Goal: Information Seeking & Learning: Learn about a topic

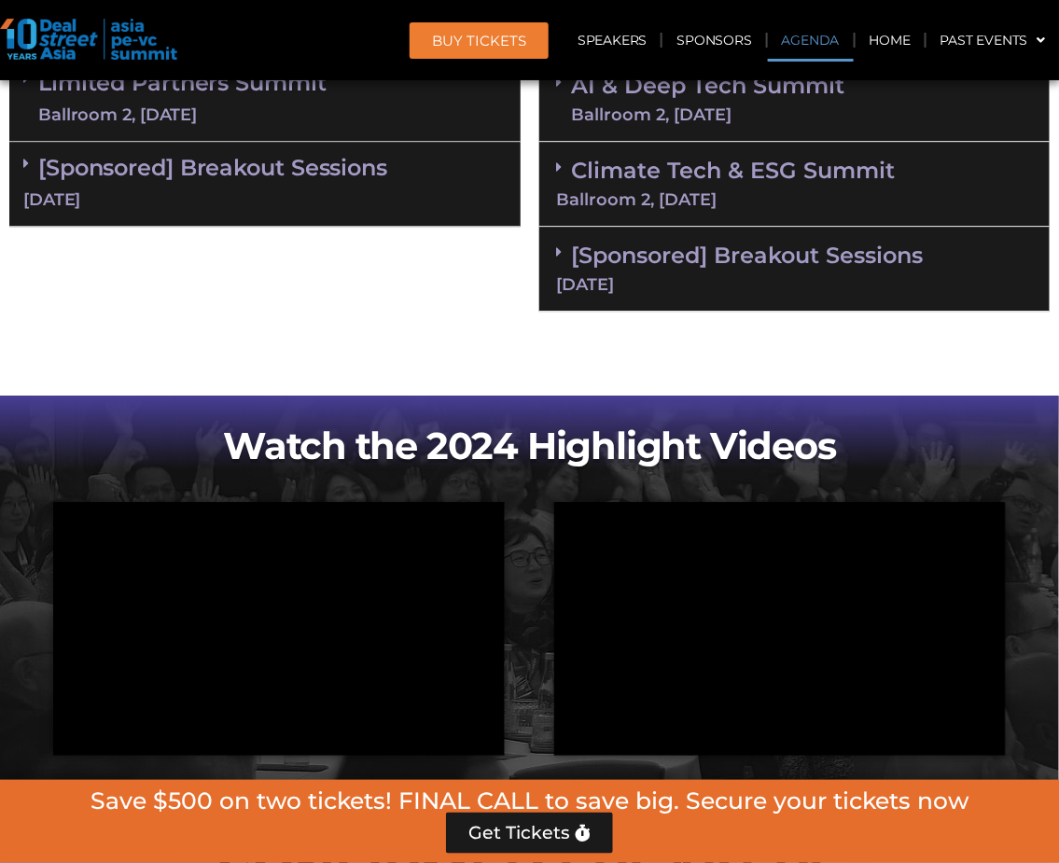
scroll to position [1451, 0]
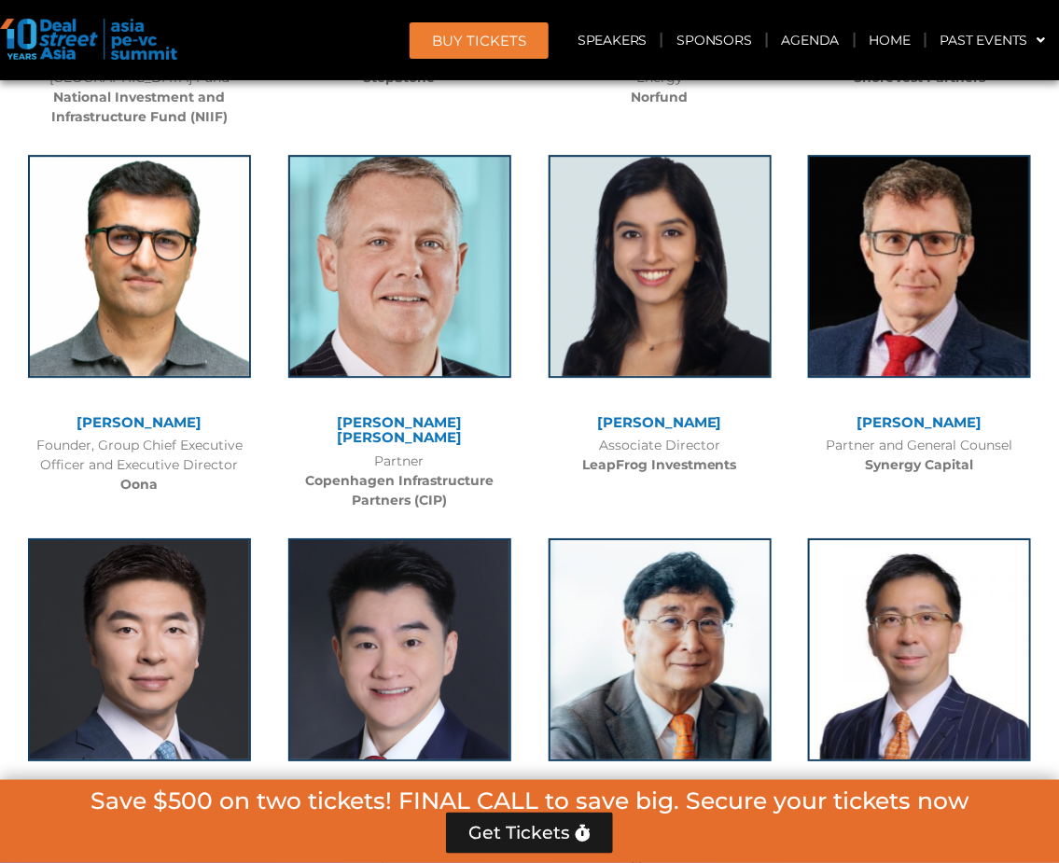
scroll to position [8711, 0]
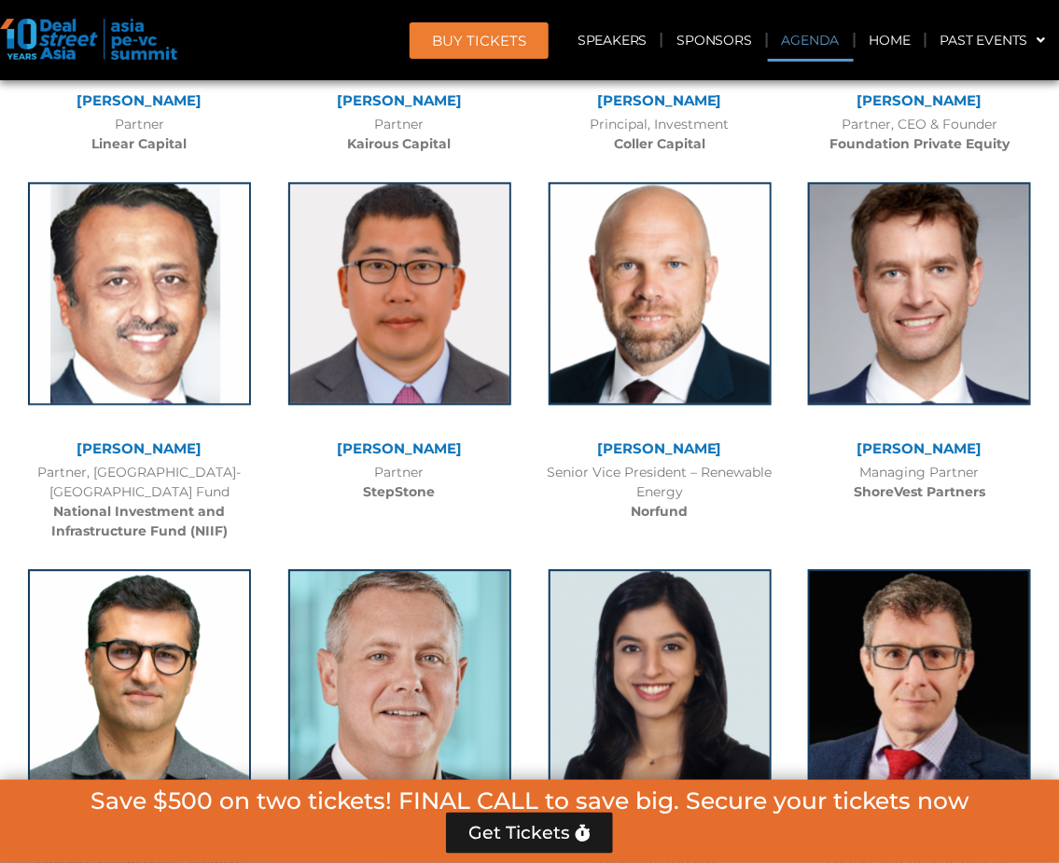
click at [823, 43] on link "Agenda" at bounding box center [811, 40] width 86 height 43
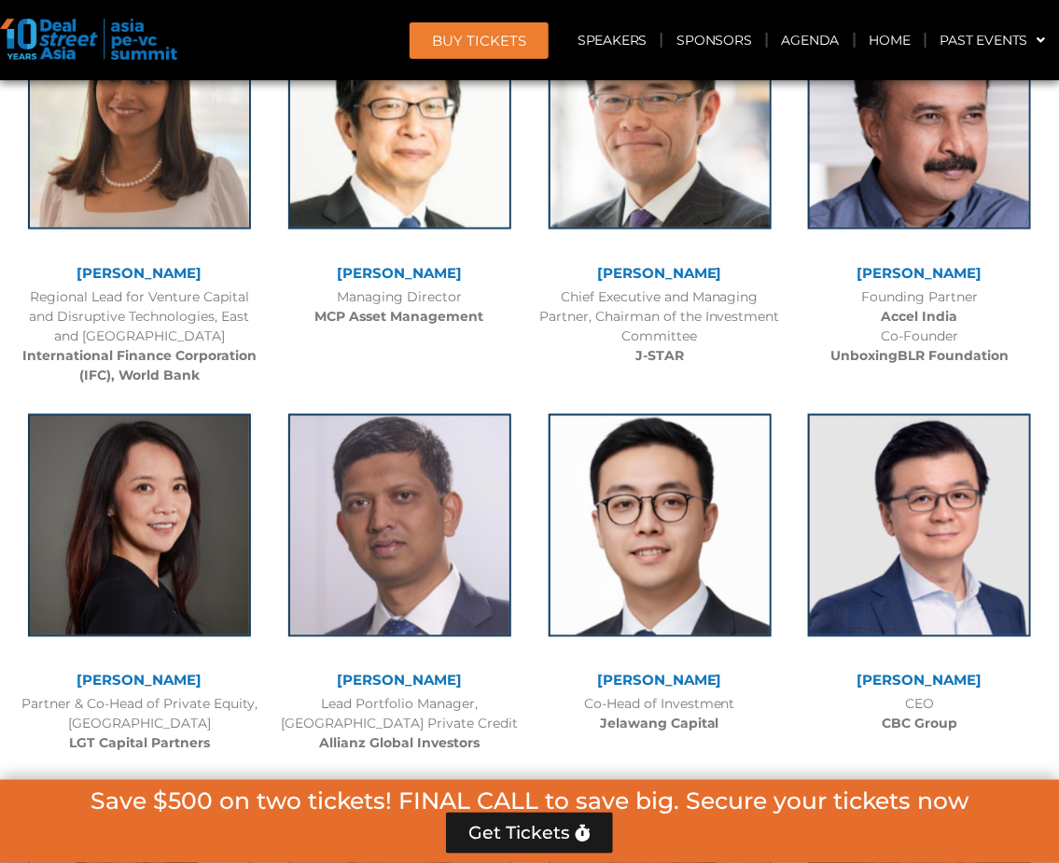
scroll to position [1073, 0]
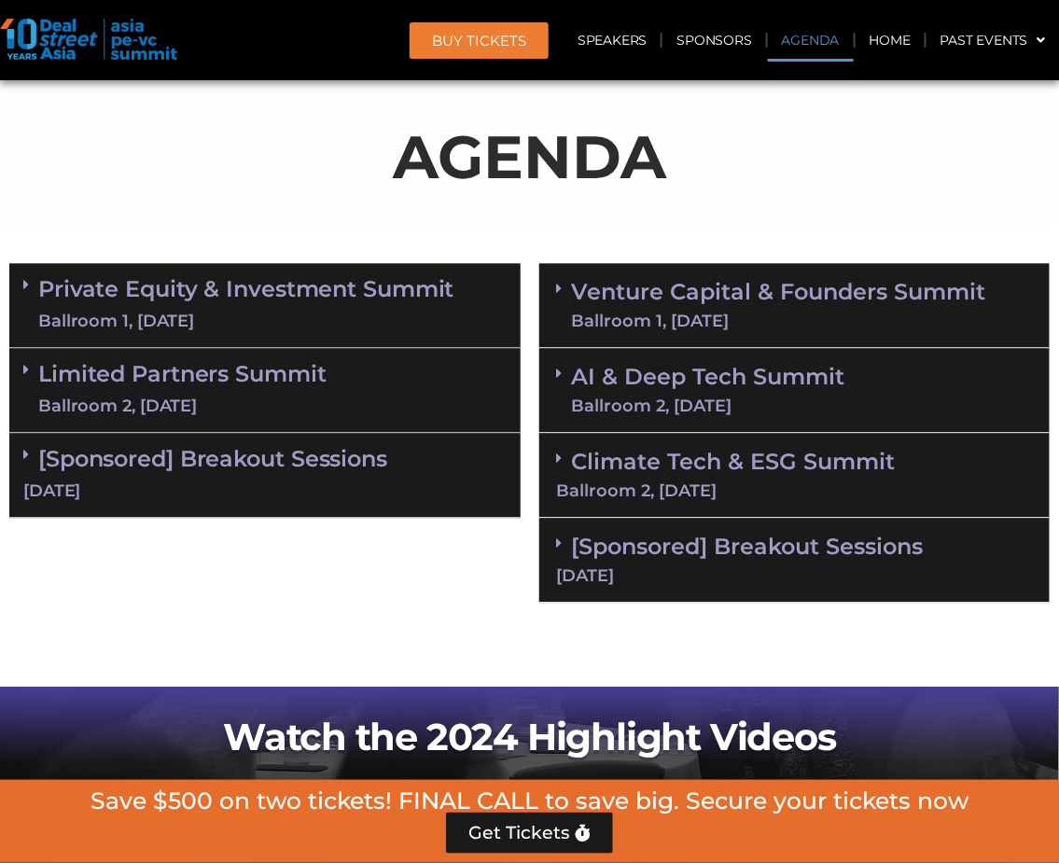
click at [25, 281] on icon at bounding box center [26, 284] width 6 height 15
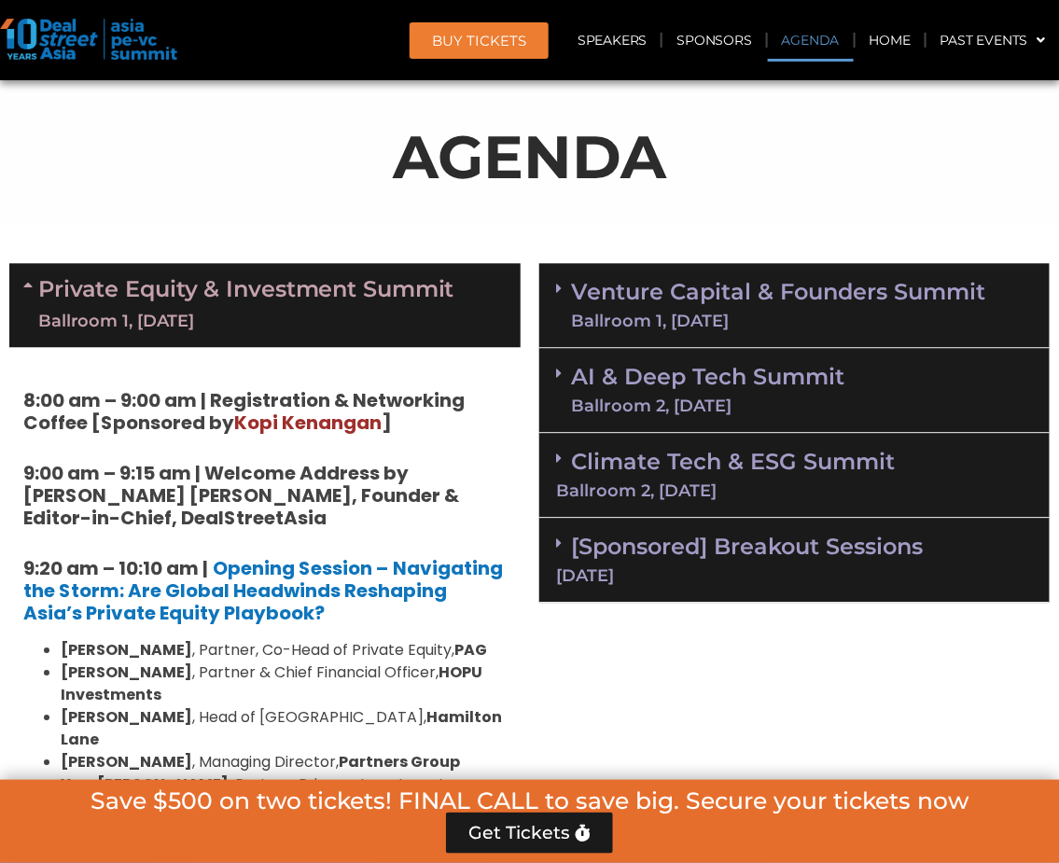
click at [561, 284] on icon at bounding box center [560, 288] width 6 height 15
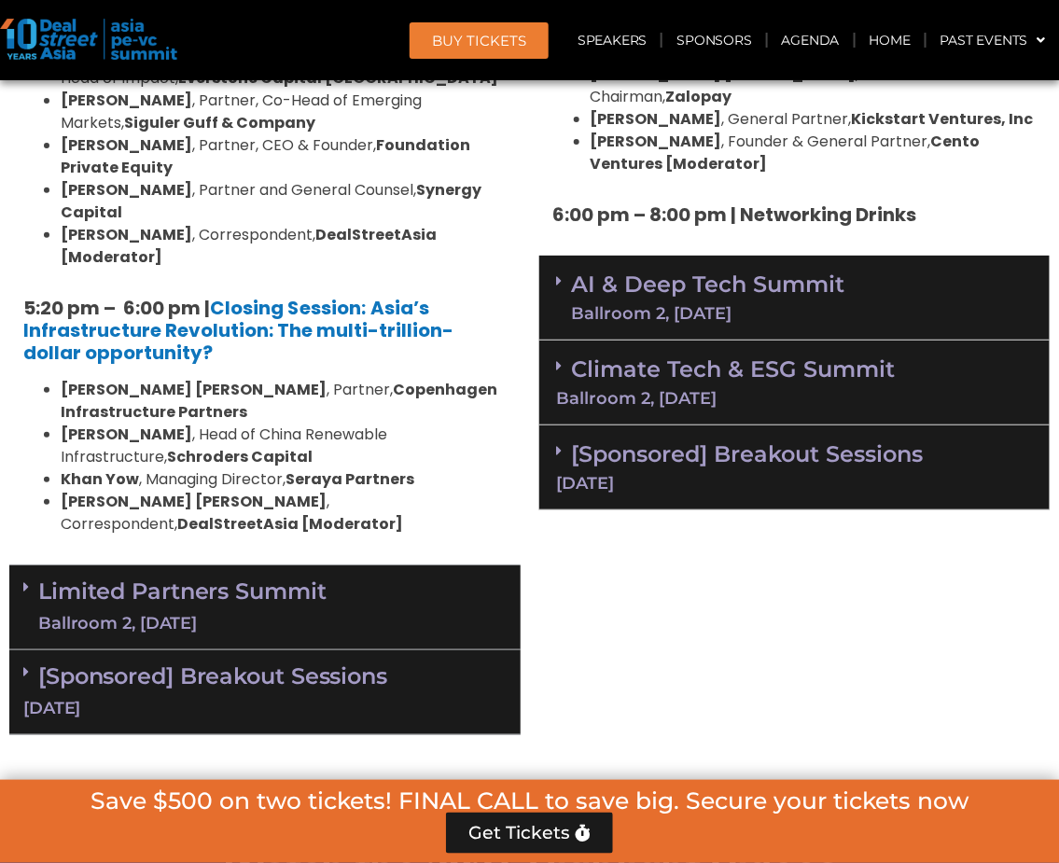
scroll to position [3873, 0]
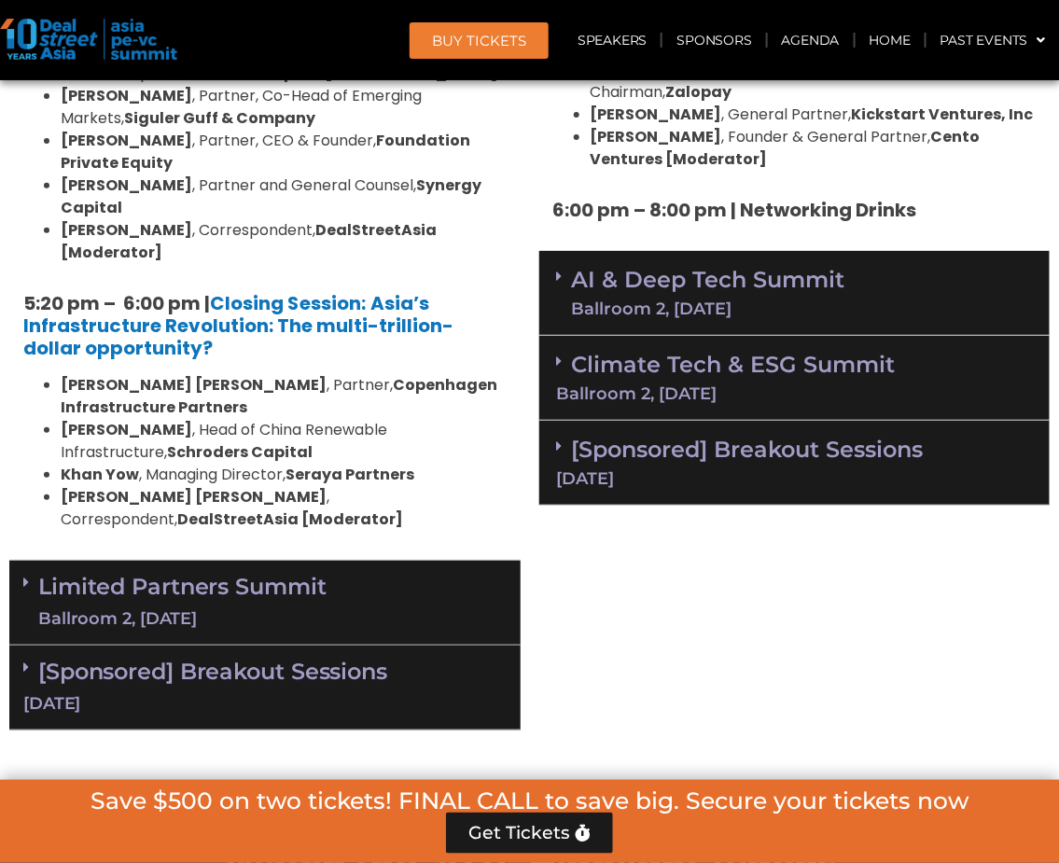
click at [557, 269] on icon at bounding box center [560, 276] width 6 height 15
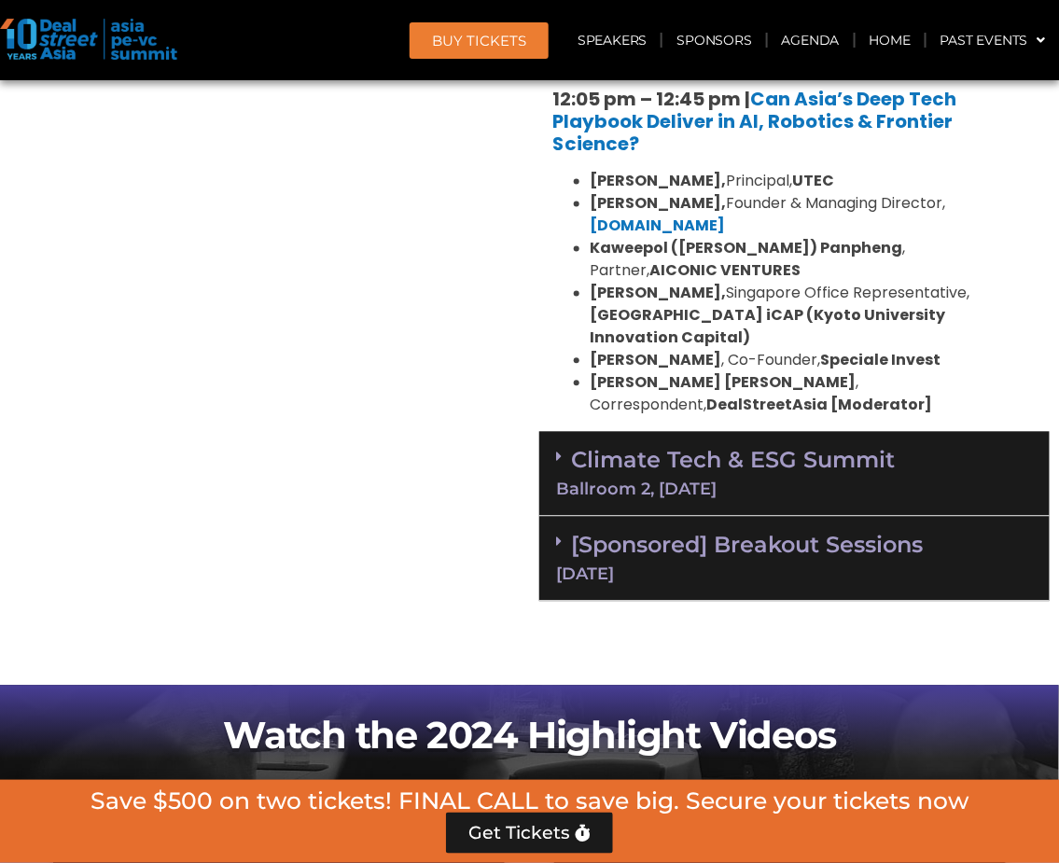
scroll to position [4702, 0]
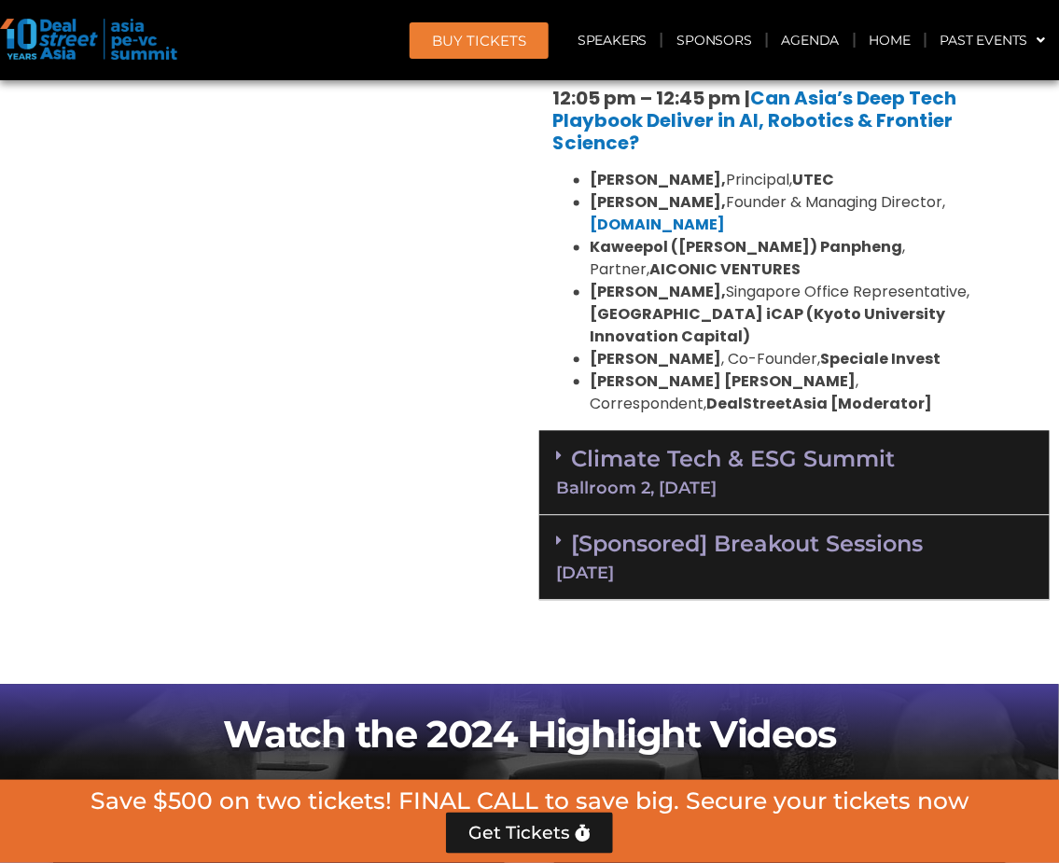
click at [557, 534] on icon at bounding box center [560, 541] width 6 height 15
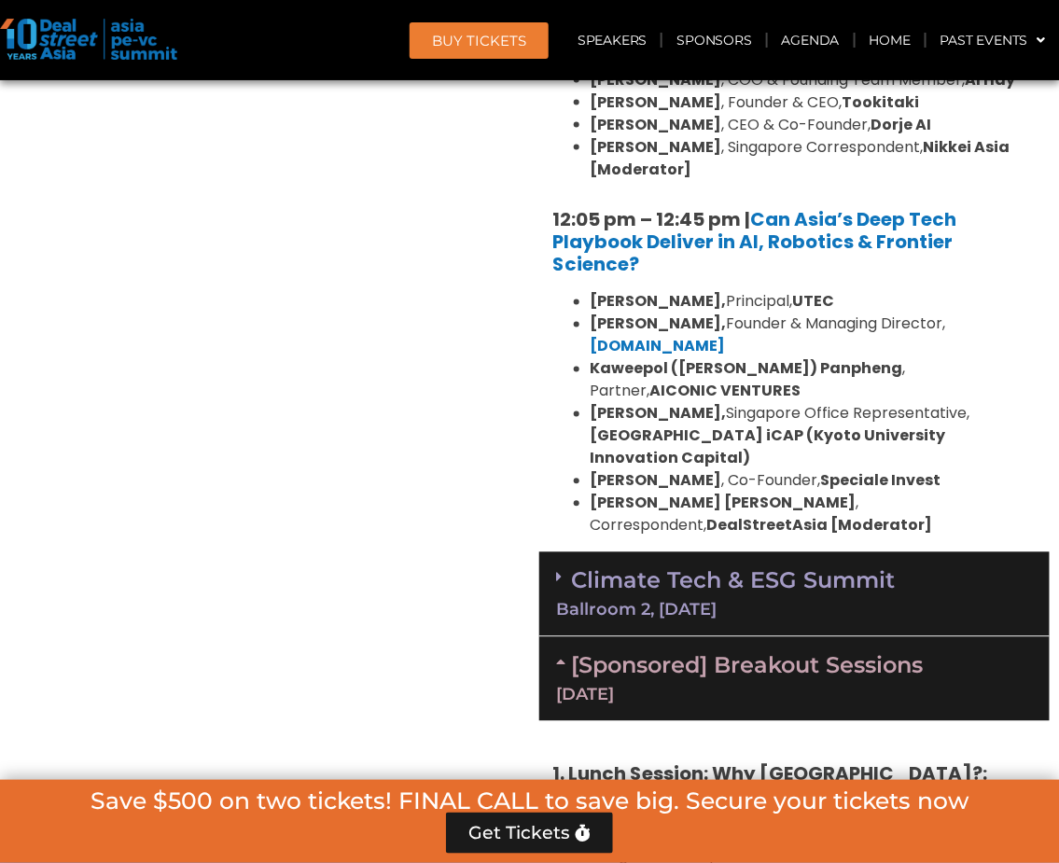
scroll to position [4391, 0]
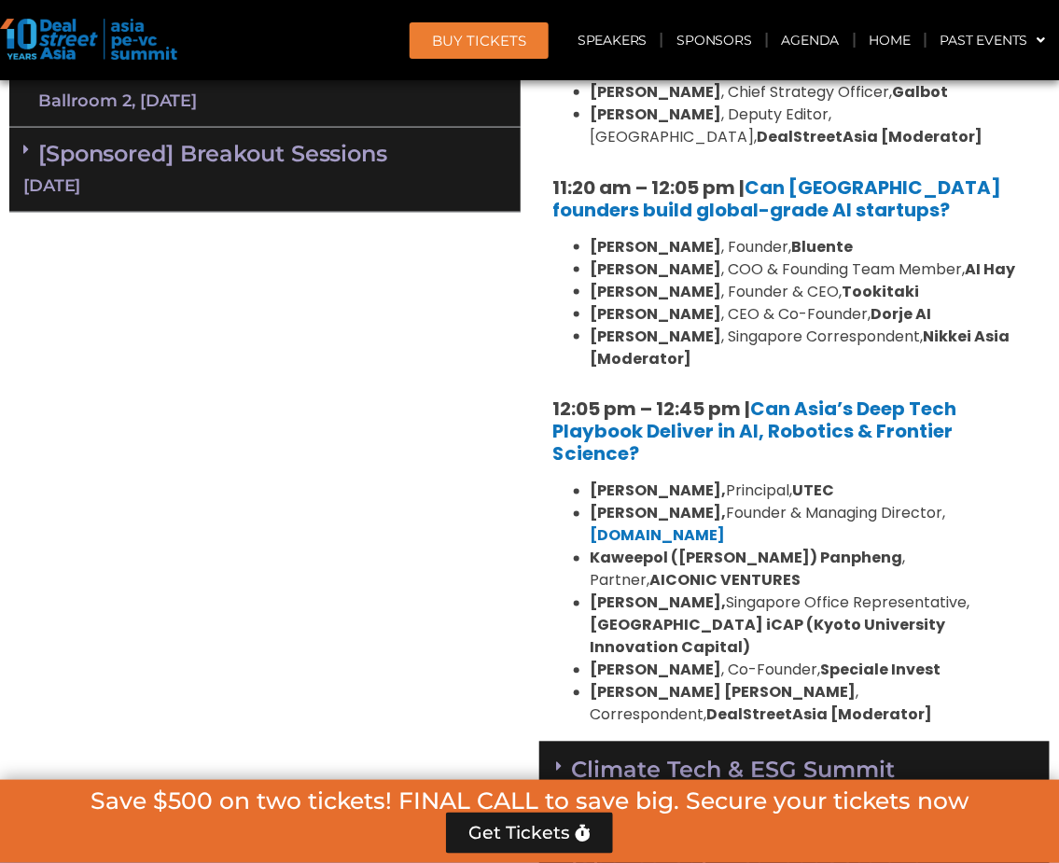
click at [558, 760] on icon at bounding box center [560, 767] width 6 height 15
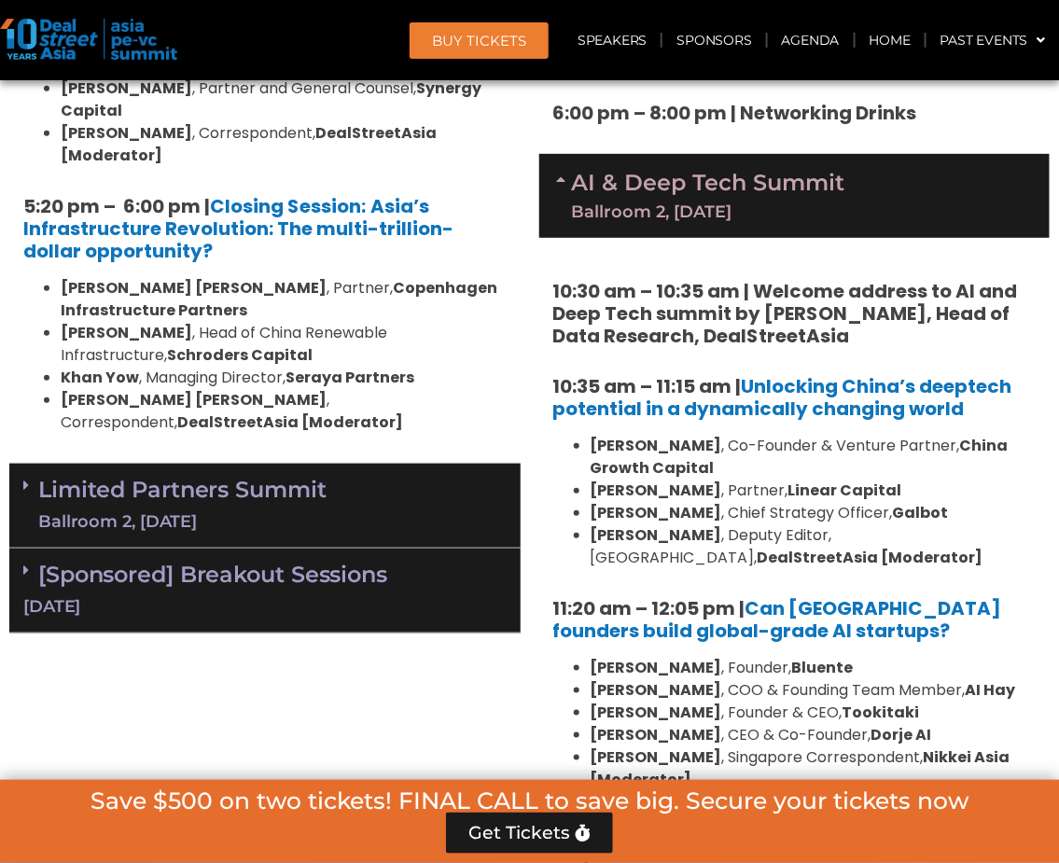
scroll to position [3665, 0]
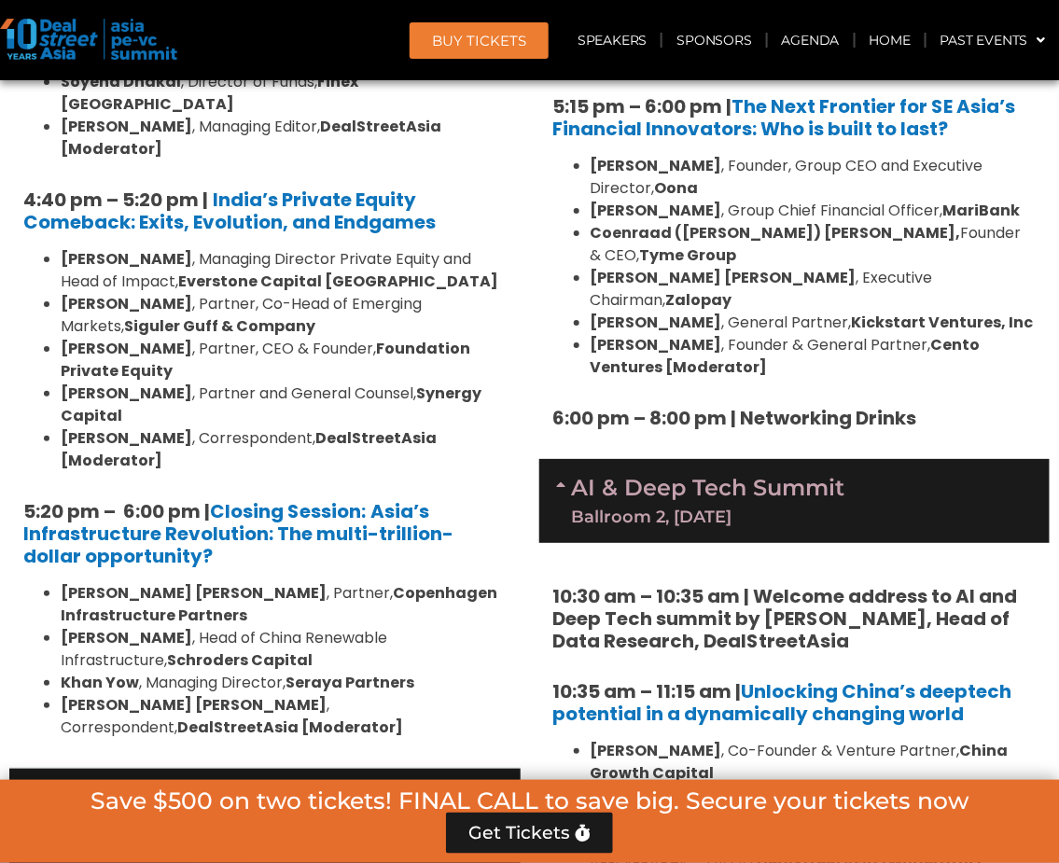
click at [25, 862] on icon at bounding box center [26, 875] width 6 height 15
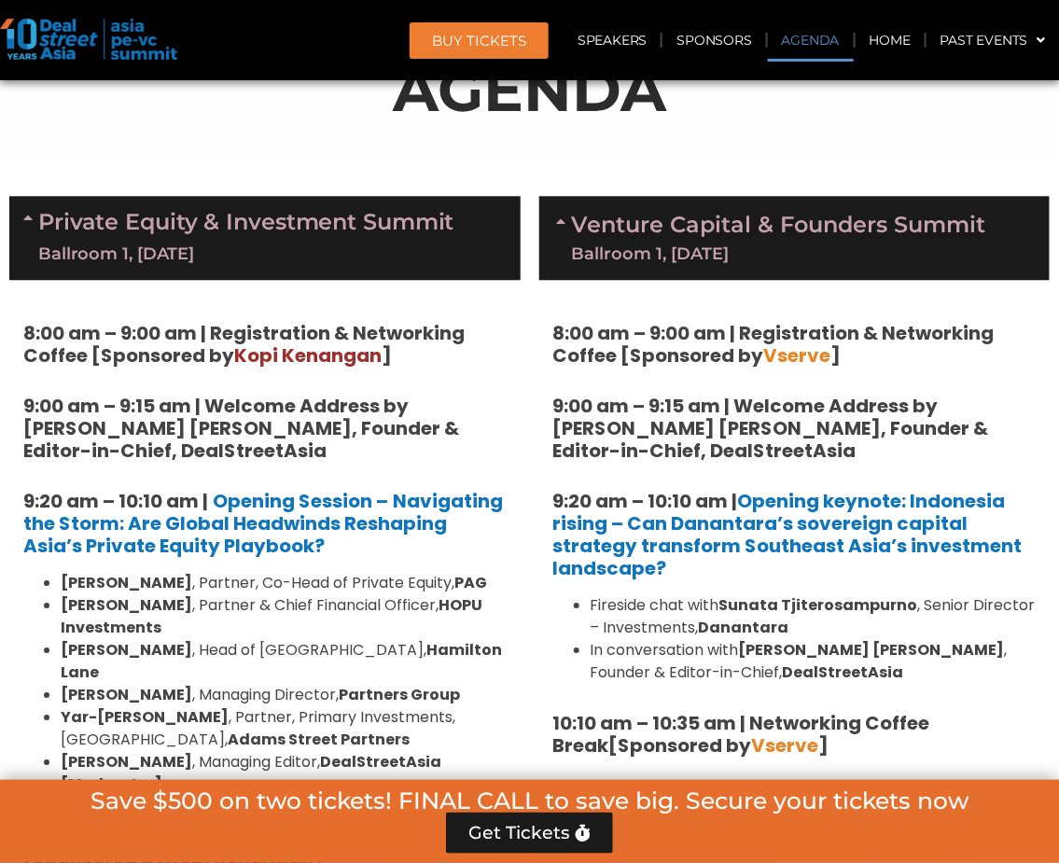
scroll to position [1177, 0]
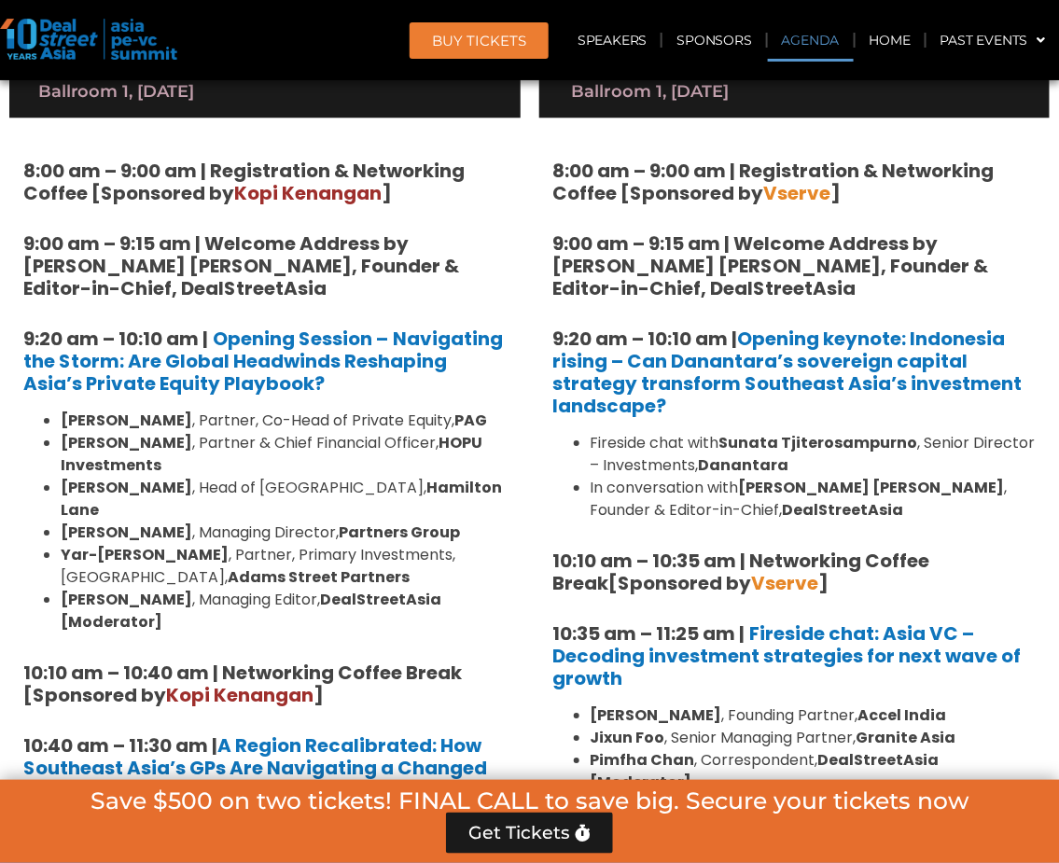
scroll to position [1281, 0]
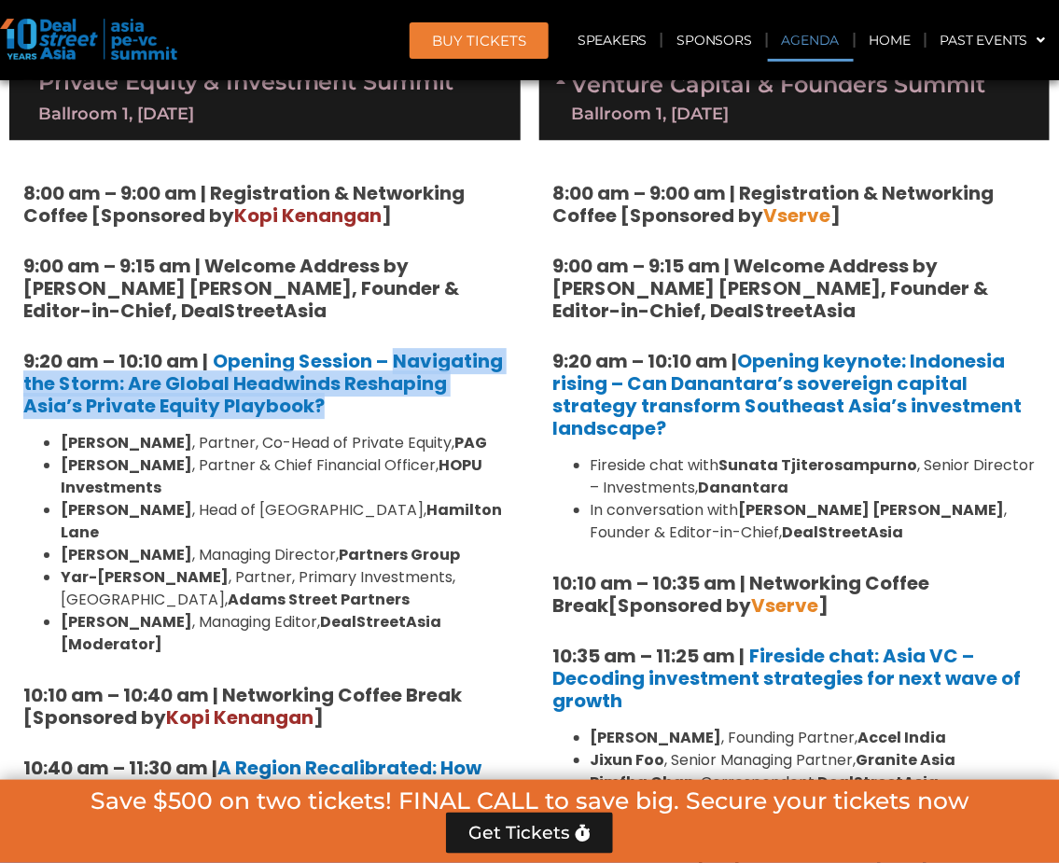
drag, startPoint x: 395, startPoint y: 357, endPoint x: 413, endPoint y: 395, distance: 42.6
click at [413, 395] on h5 "9:20 am – 10:10 am | Opening Session – Navigating the Storm: Are Global Headwin…" at bounding box center [264, 383] width 483 height 67
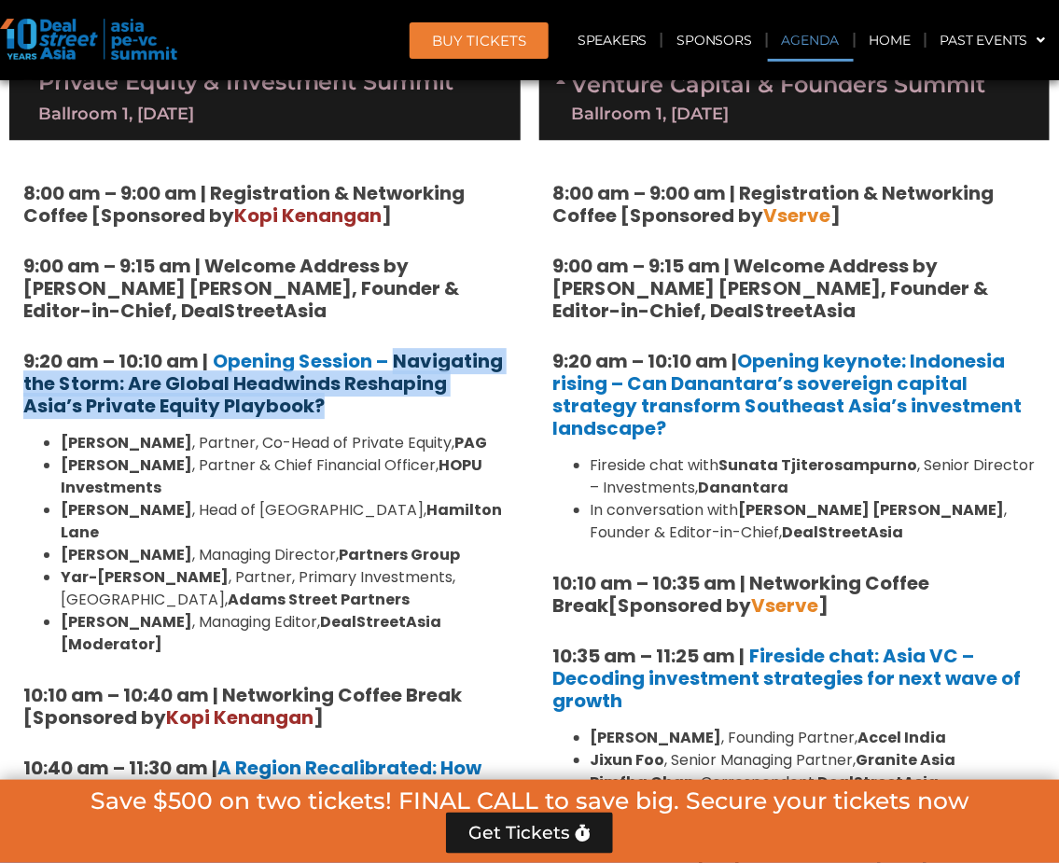
copy strong "Navigating the Storm: Are Global Headwinds Reshaping Asia’s Private Equity Play…"
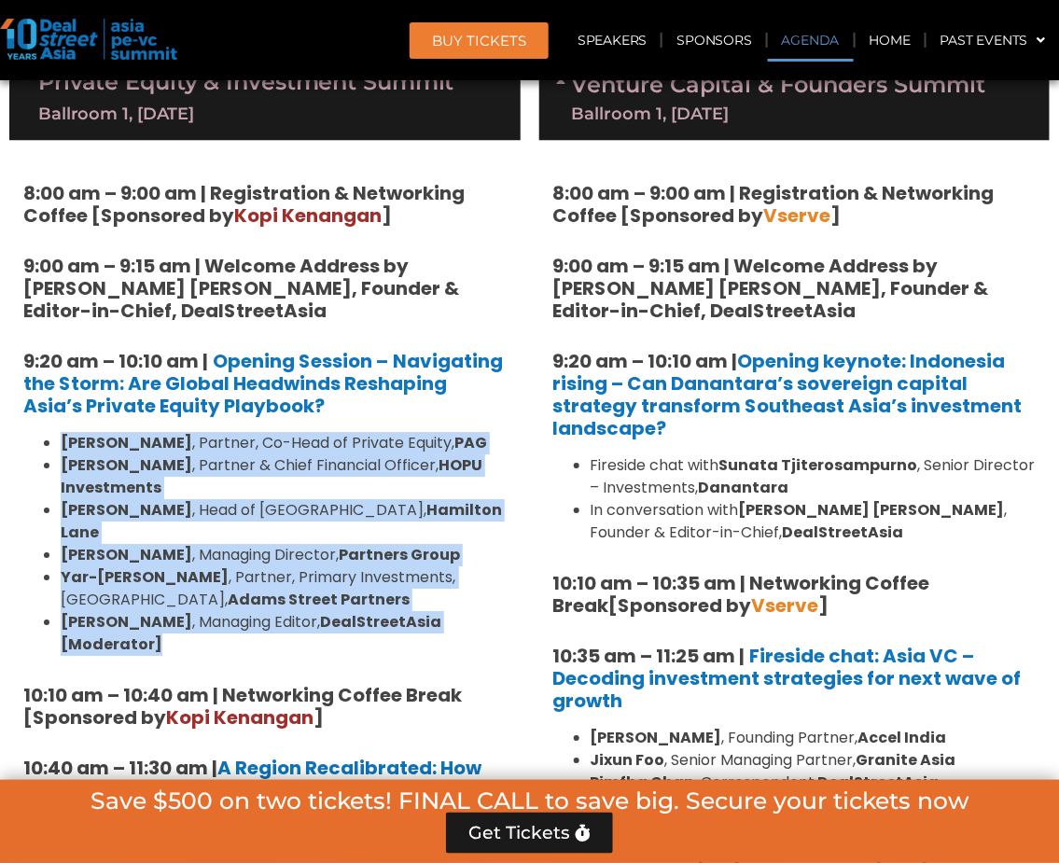
drag, startPoint x: 57, startPoint y: 441, endPoint x: 506, endPoint y: 594, distance: 474.3
click at [506, 594] on ul "Nikhil Srivastava , Partner, Co-Head of Private Equity, PAG Huanan Yang , Partn…" at bounding box center [264, 544] width 483 height 224
copy ul "Nikhil Srivastava , Partner, Co-Head of Private Equity, PAG Huanan Yang , Partn…"
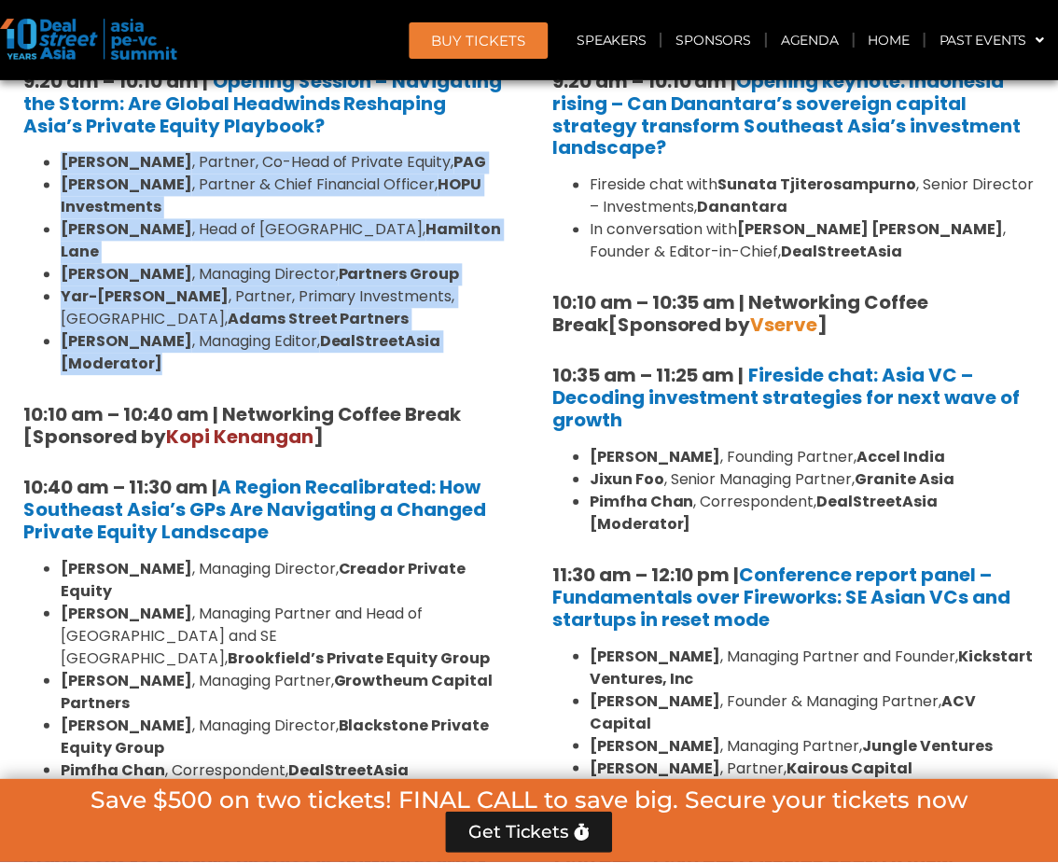
scroll to position [1591, 0]
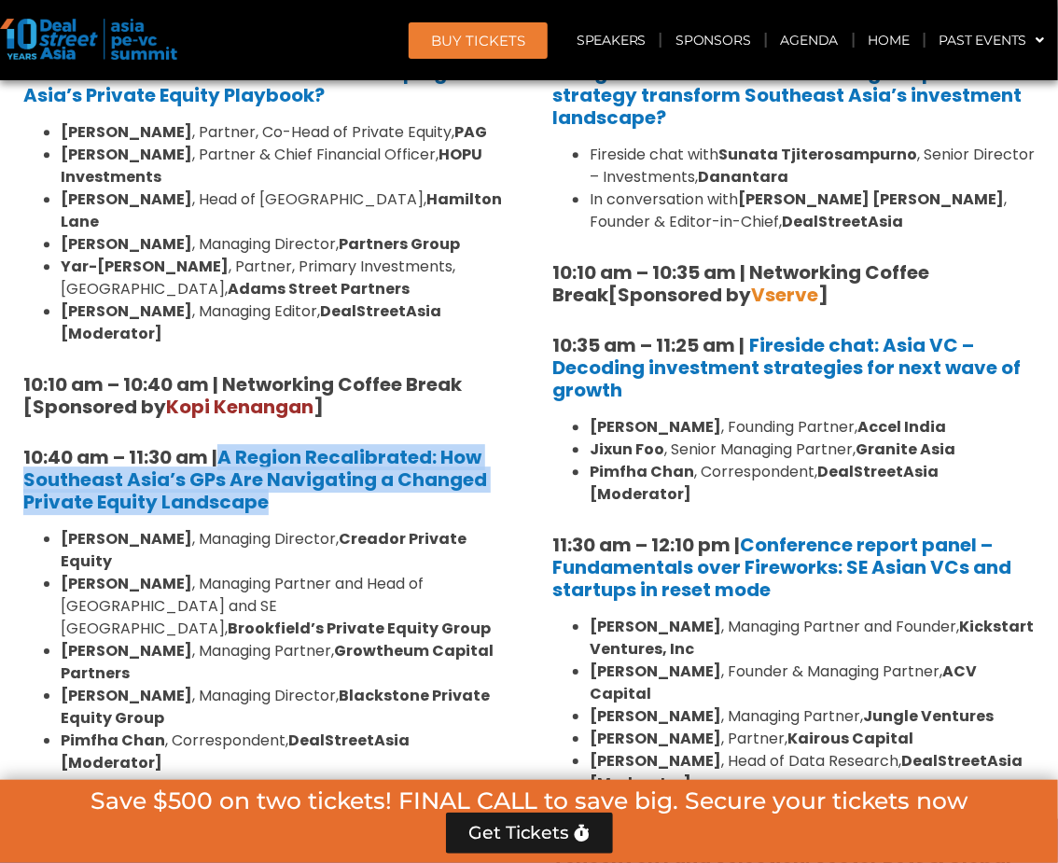
drag, startPoint x: 282, startPoint y: 455, endPoint x: 219, endPoint y: 411, distance: 76.9
click at [219, 446] on h5 "10:40 am – 11:30 am | A Region Recalibrated: How Southeast Asia’s GPs Are Navig…" at bounding box center [264, 479] width 483 height 67
click at [277, 455] on h5 "10:40 am – 11:30 am | A Region Recalibrated: How Southeast Asia’s GPs Are Navig…" at bounding box center [264, 479] width 483 height 67
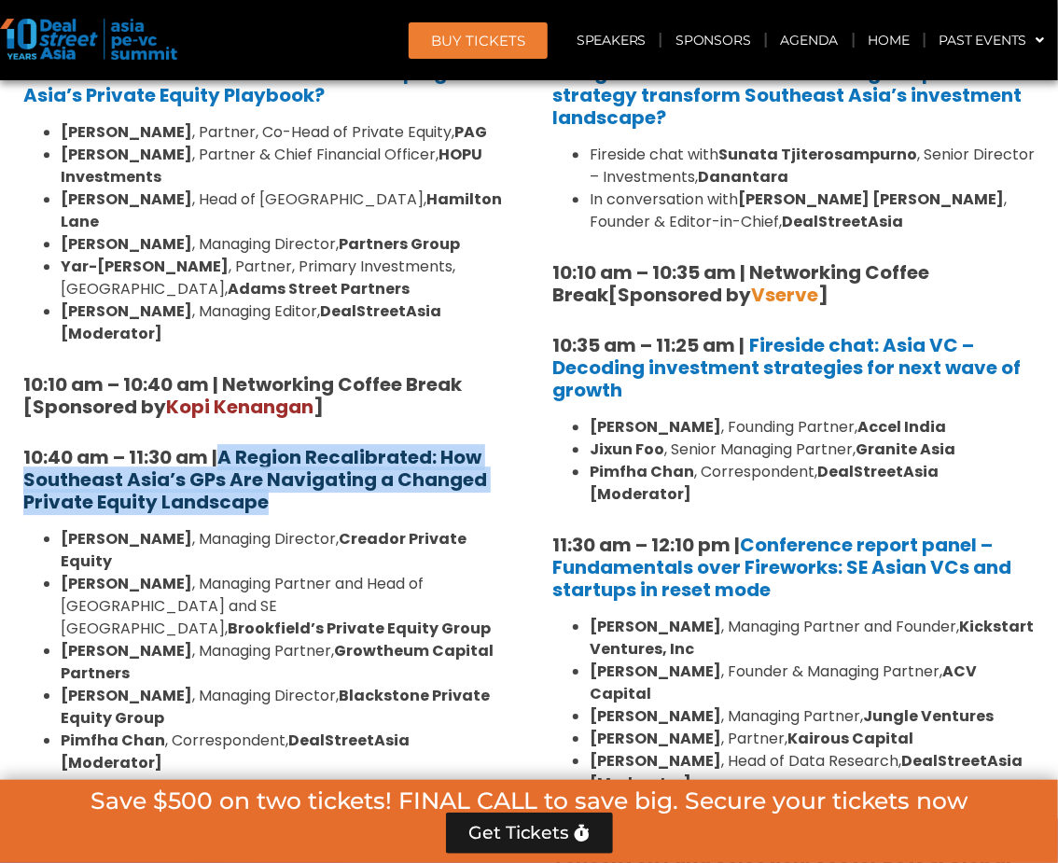
drag, startPoint x: 278, startPoint y: 457, endPoint x: 228, endPoint y: 411, distance: 68.7
click at [228, 446] on h5 "10:40 am – 11:30 am | A Region Recalibrated: How Southeast Asia’s GPs Are Navig…" at bounding box center [264, 479] width 483 height 67
copy strong "A Region Recalibrated: How Southeast Asia’s GPs Are Navigating a Changed Privat…"
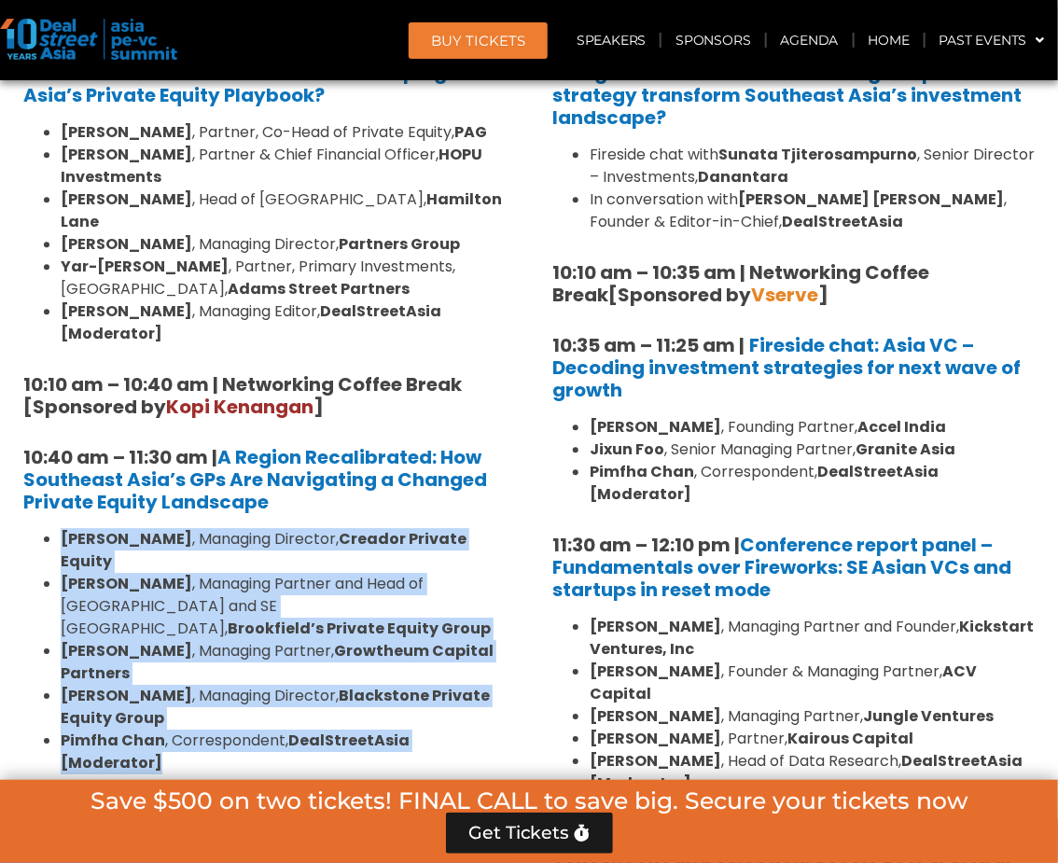
drag, startPoint x: 61, startPoint y: 493, endPoint x: 515, endPoint y: 676, distance: 490.0
copy ul "Omar Mahmoud , Managing Director, Creador Private Equity Alex Yang , Managing P…"
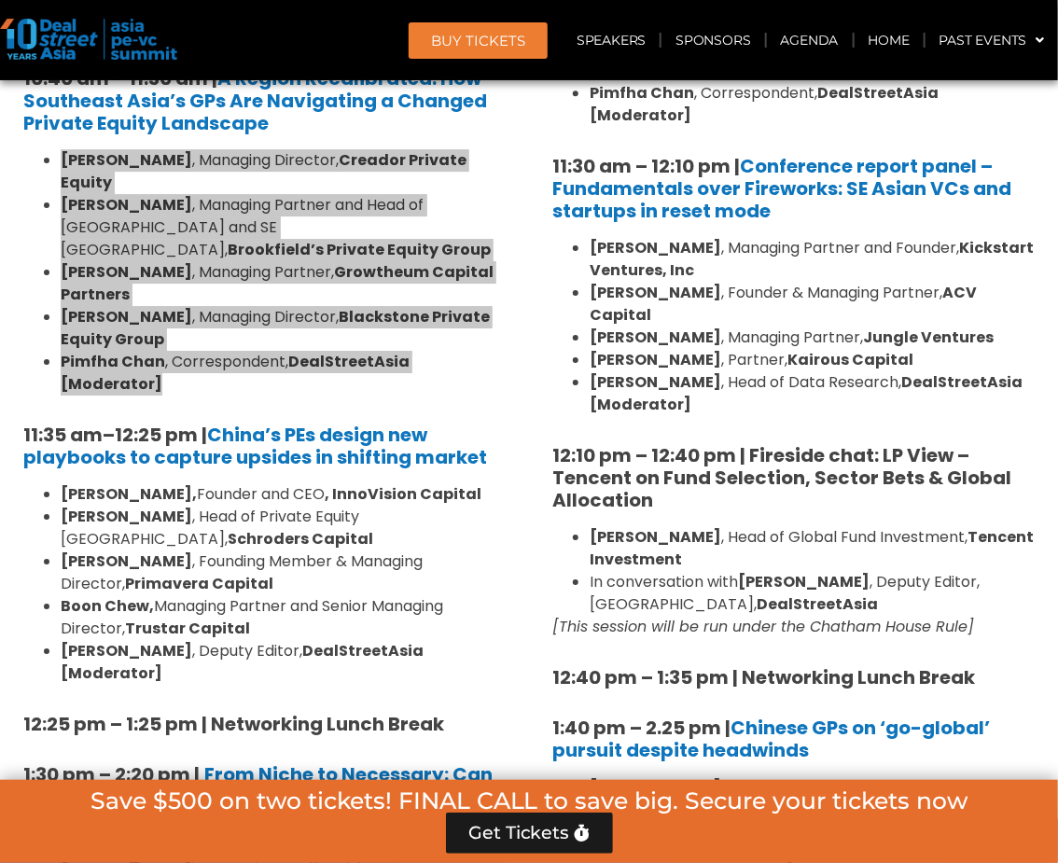
scroll to position [2007, 0]
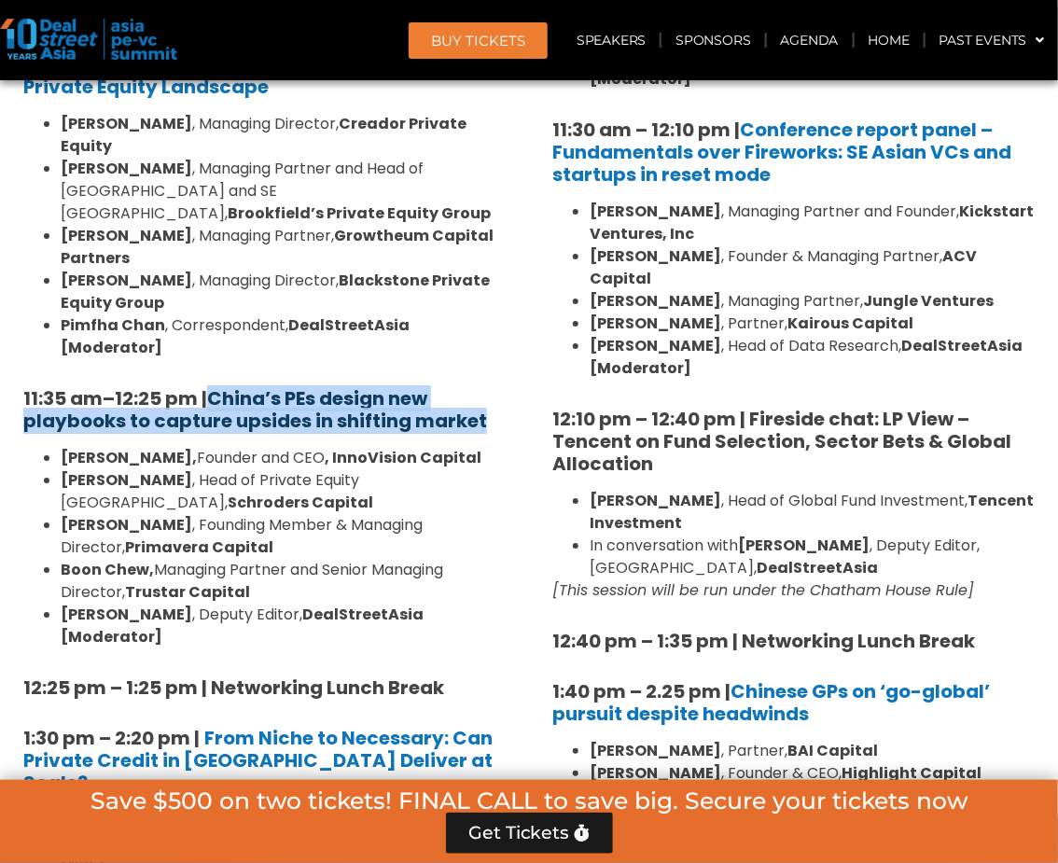
drag, startPoint x: 498, startPoint y: 331, endPoint x: 218, endPoint y: 309, distance: 280.9
click at [218, 387] on h5 "11:35 am – 12:25 pm | China’s PEs design new playbooks to capture upsides in sh…" at bounding box center [264, 409] width 483 height 45
copy strong "China’s PEs design new playbooks to capture upsides in shifting market"
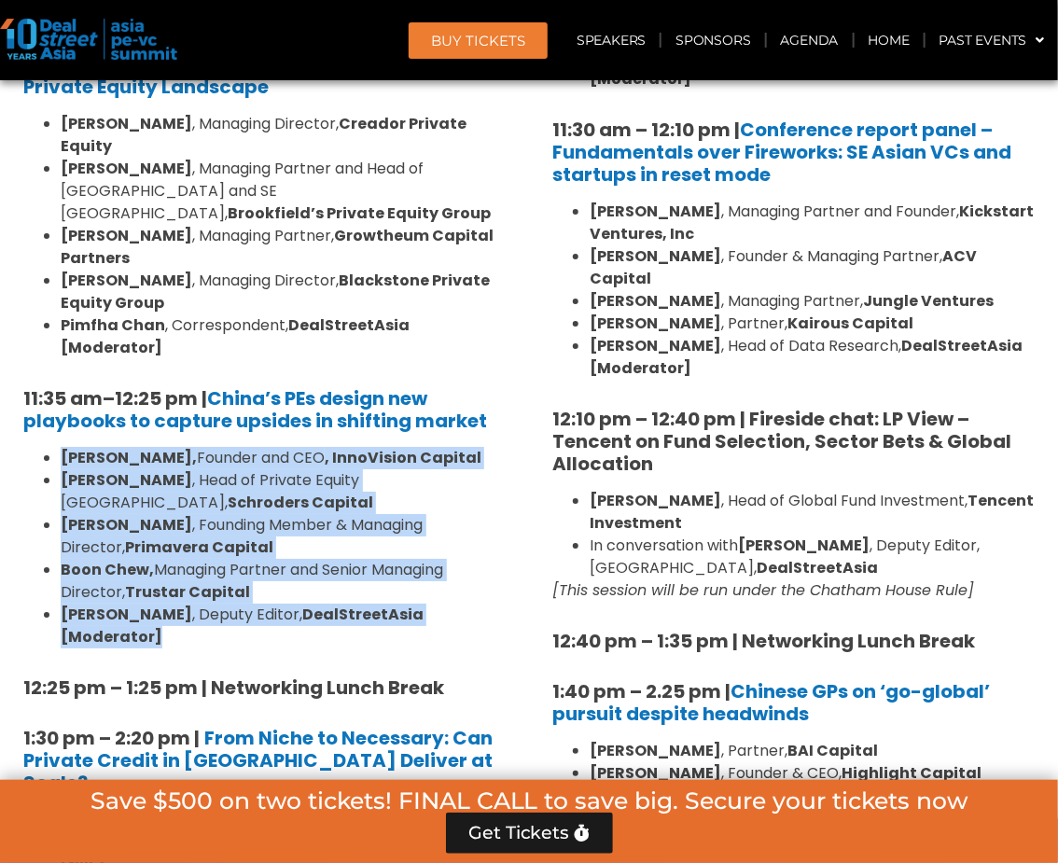
drag, startPoint x: 505, startPoint y: 501, endPoint x: 49, endPoint y: 370, distance: 475.0
click at [49, 447] on ul "Lane Zhao, Founder and CEO , InnoVision Capital Jun Qian , Head of Private Equi…" at bounding box center [264, 548] width 483 height 202
copy ul "Lane Zhao, Founder and CEO , InnoVision Capital Jun Qian , Head of Private Equi…"
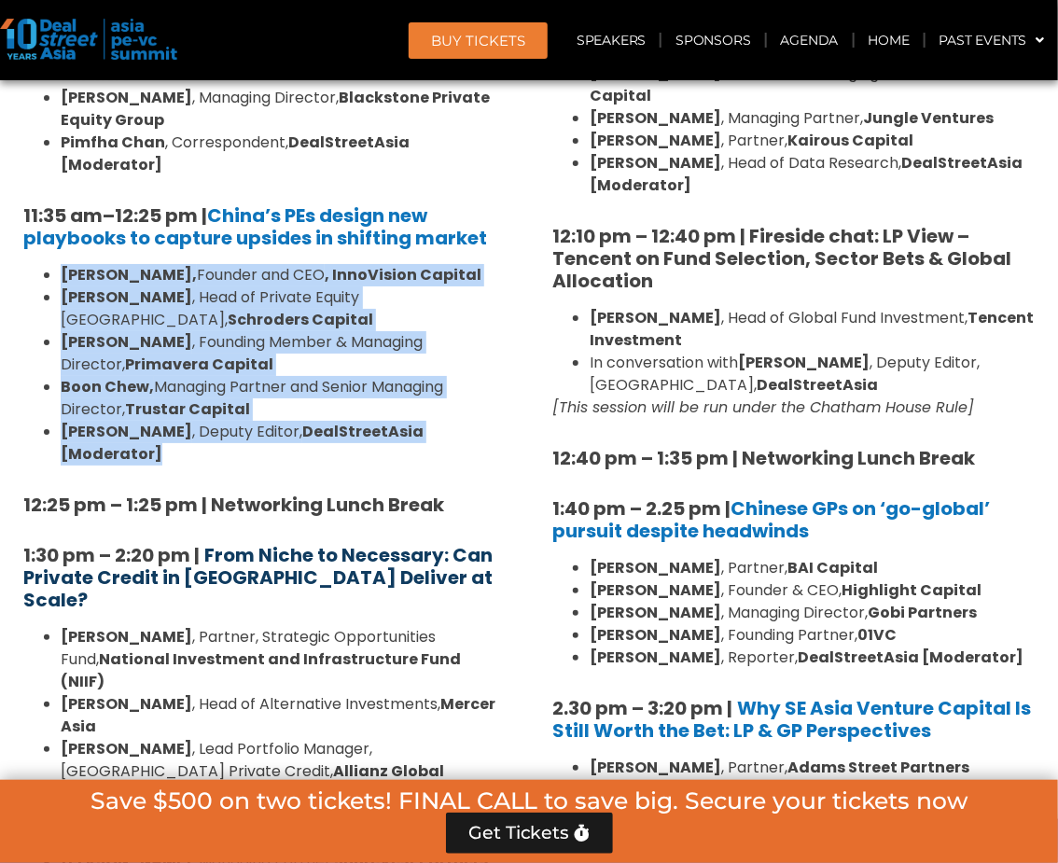
scroll to position [2214, 0]
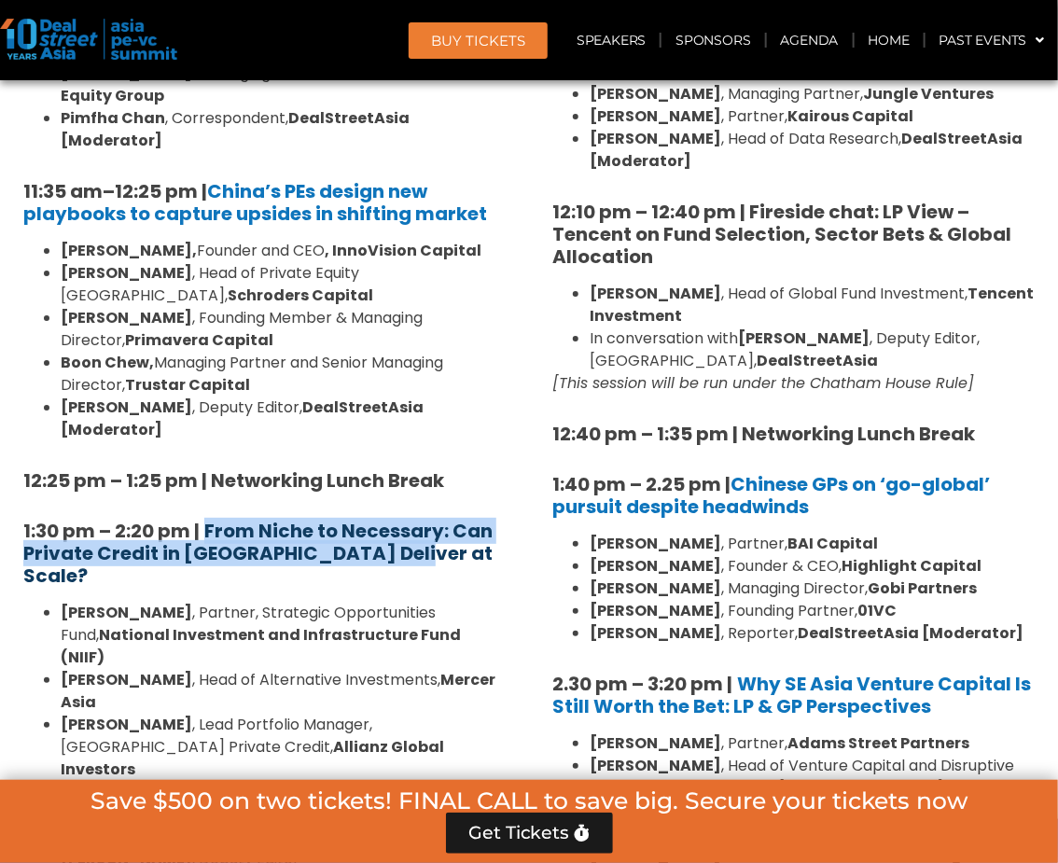
drag, startPoint x: 399, startPoint y: 413, endPoint x: 208, endPoint y: 401, distance: 190.7
click at [208, 520] on h5 "1:30 pm – 2:20 pm | From Niche to Necessary: Can Private Credit in Asia Deliver…" at bounding box center [264, 553] width 483 height 67
copy strong "From Niche to Necessary: Can Private Credit in [GEOGRAPHIC_DATA] Deliver at Sca…"
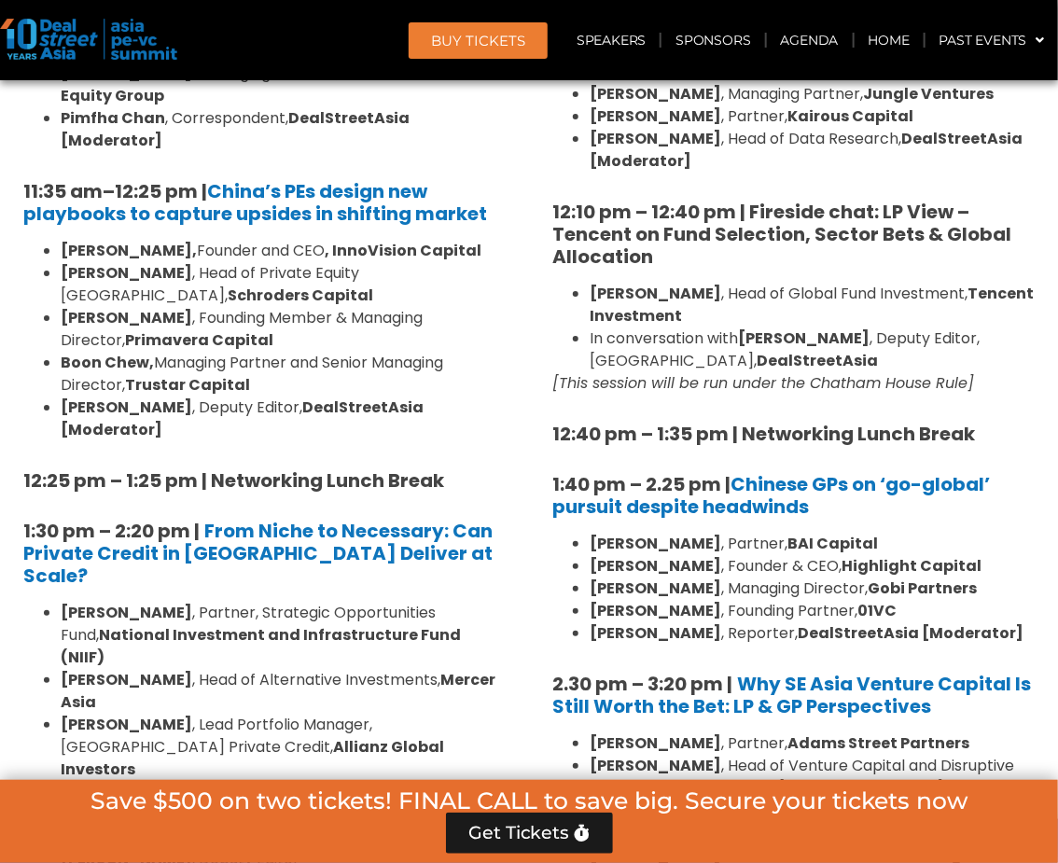
click at [192, 781] on li "Justin Hooley , Head of APAC Private Credit, Barings’ Asia Pacific Private Fina…" at bounding box center [283, 803] width 445 height 45
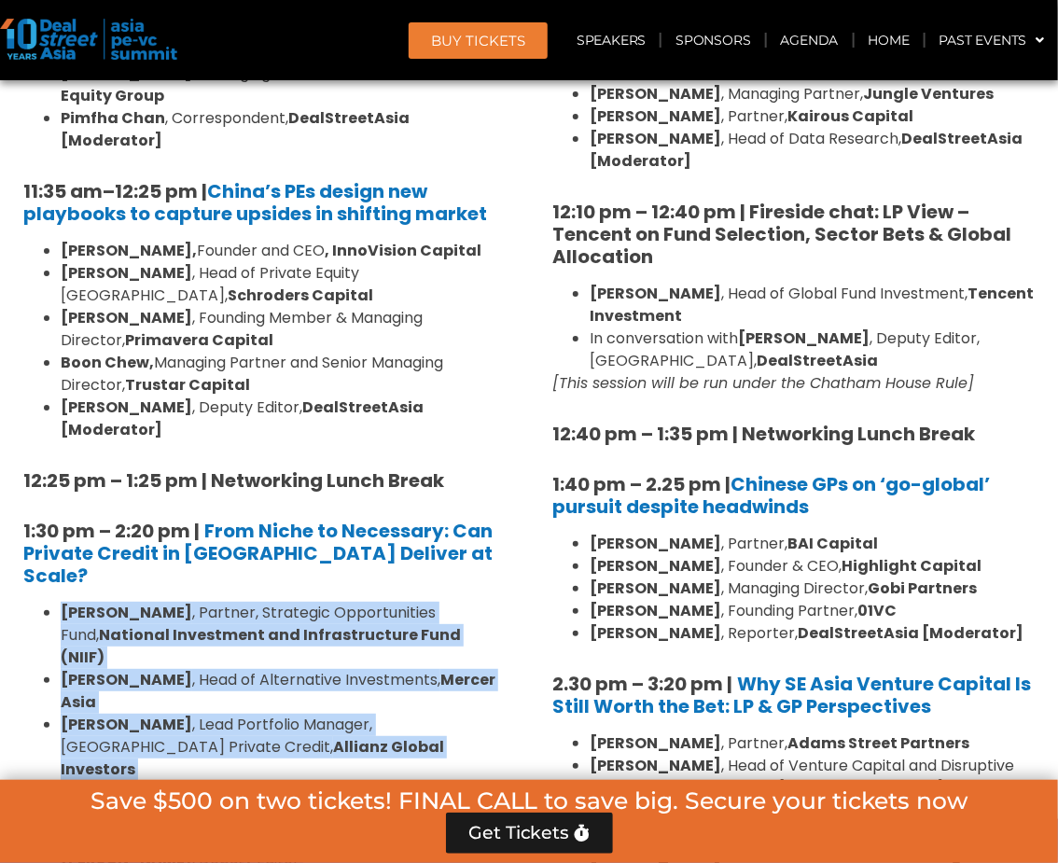
drag, startPoint x: 61, startPoint y: 455, endPoint x: 505, endPoint y: 646, distance: 483.7
click at [505, 646] on ul "Nilesh Shrivastava , Partner, Strategic Opportunities Fund, National Investment…" at bounding box center [264, 747] width 483 height 291
copy ul "Nilesh Shrivastava , Partner, Strategic Opportunities Fund, National Investment…"
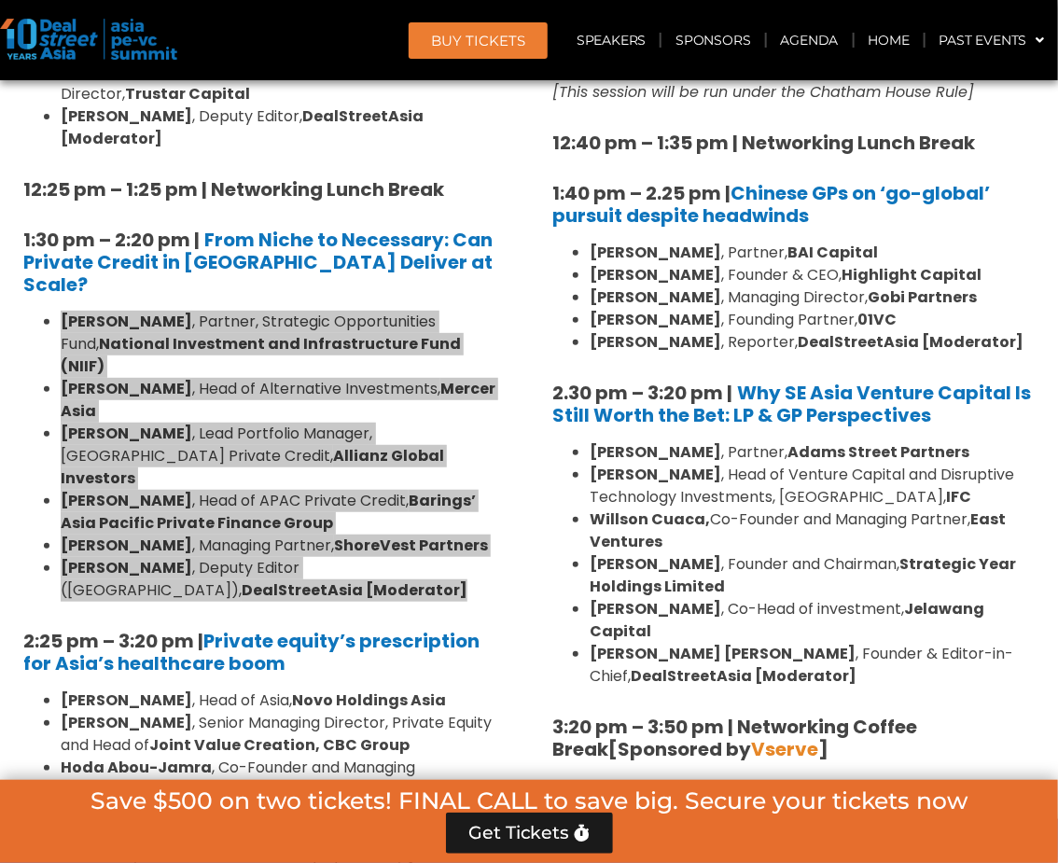
scroll to position [2628, 0]
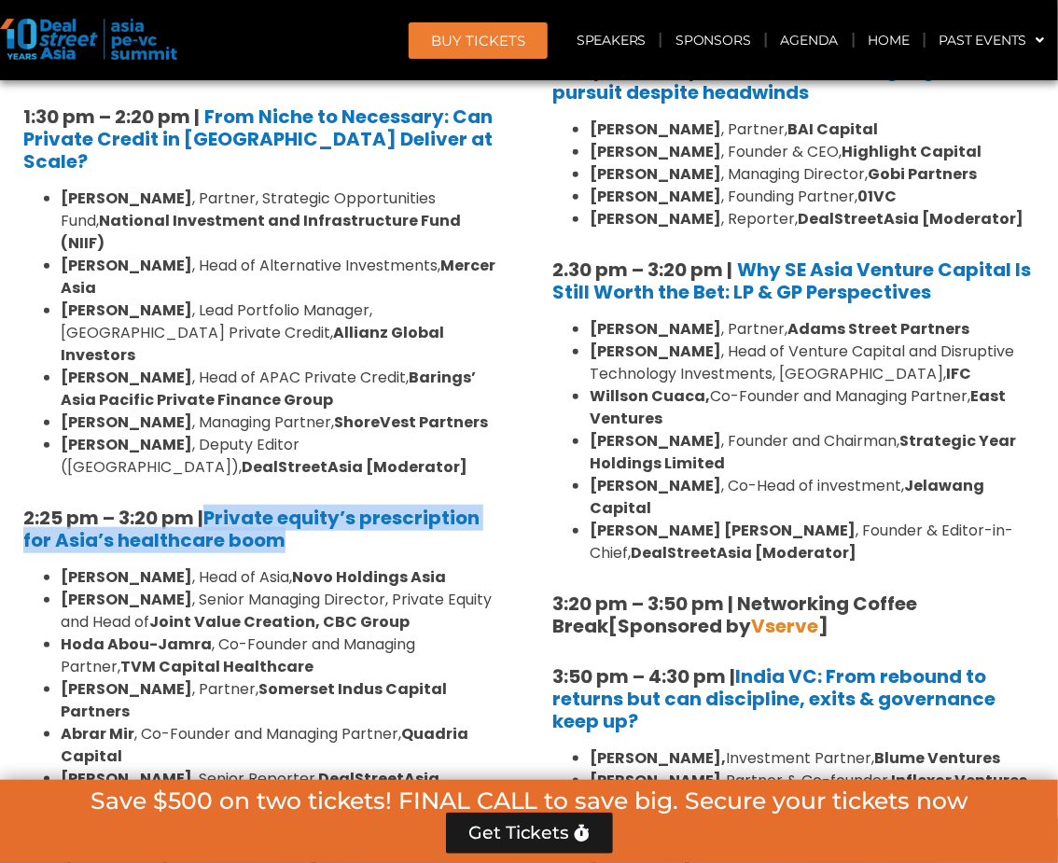
drag, startPoint x: 301, startPoint y: 320, endPoint x: 202, endPoint y: 295, distance: 102.1
click at [202, 507] on h5 "2:25 pm – 3:20 pm | Private equity’s prescription for Asia’s healthcare boom" at bounding box center [264, 529] width 483 height 45
click at [202, 505] on strong "2:25 pm – 3:20 pm |" at bounding box center [113, 518] width 180 height 26
drag, startPoint x: 301, startPoint y: 311, endPoint x: 211, endPoint y: 292, distance: 91.5
click at [211, 507] on h5 "2:25 pm – 3:20 pm | Private equity’s prescription for Asia’s healthcare boom" at bounding box center [264, 529] width 483 height 45
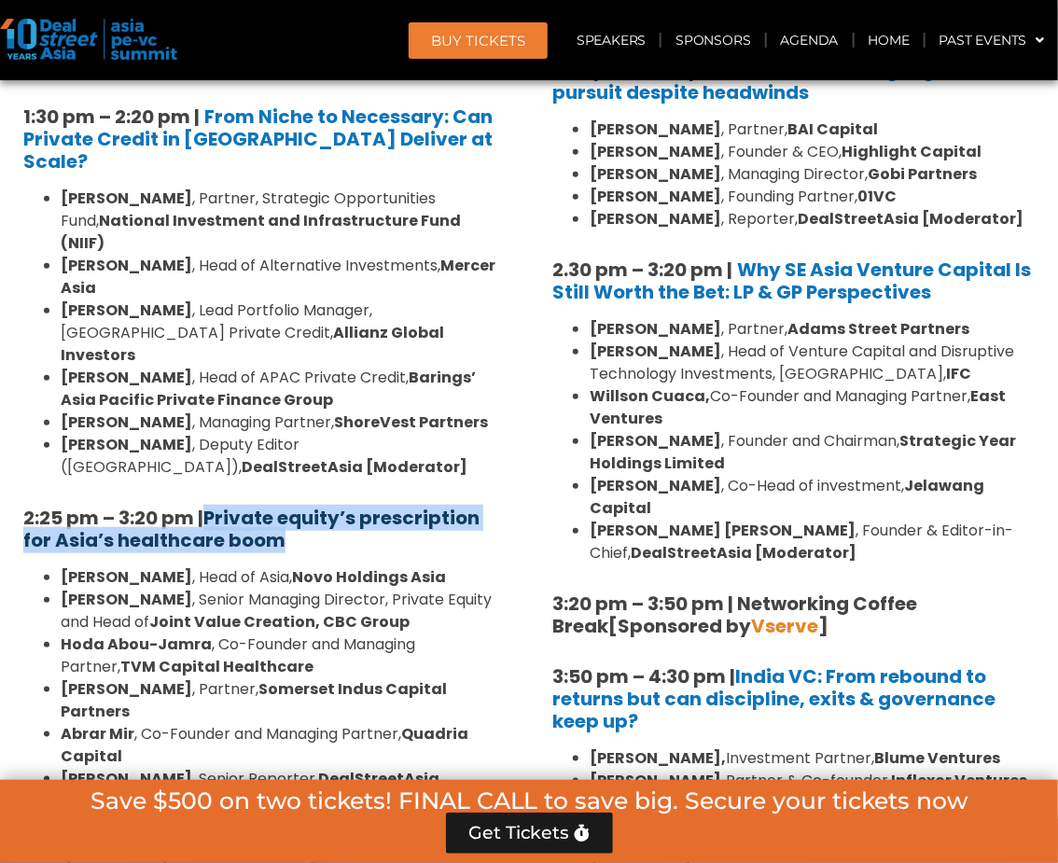
copy strong "Private equity’s prescription for Asia’s healthcare boom"
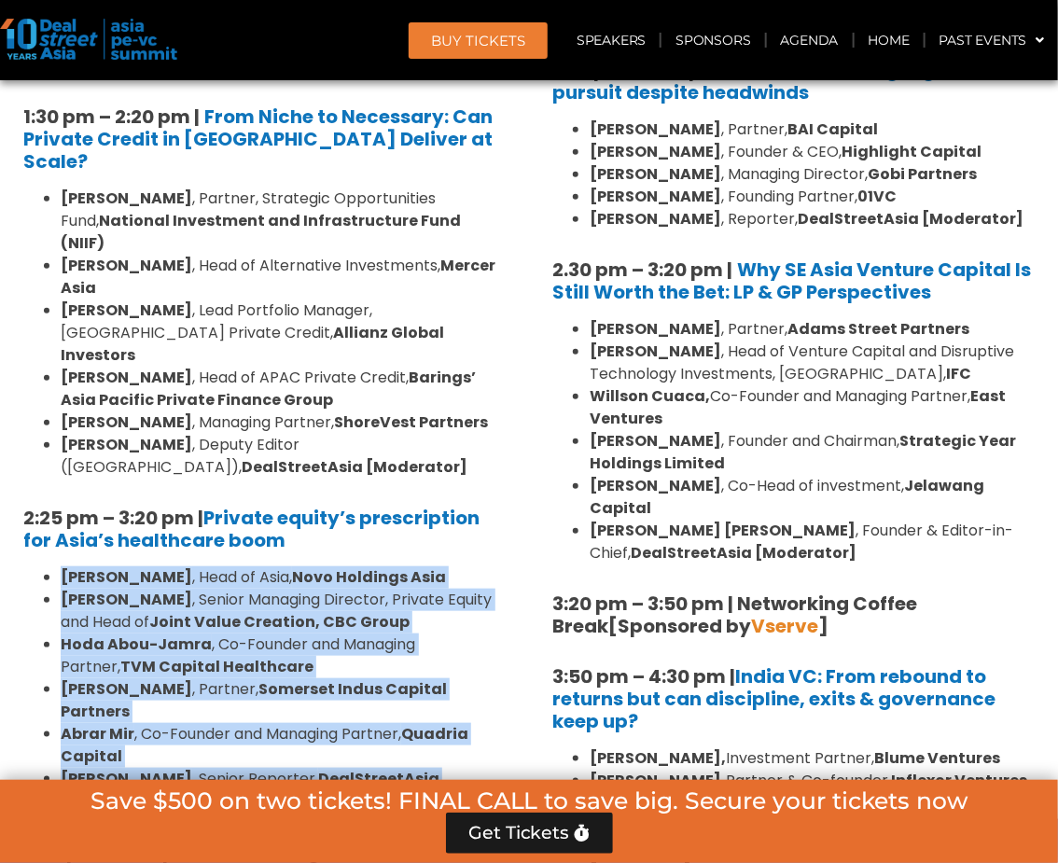
drag, startPoint x: 62, startPoint y: 348, endPoint x: 505, endPoint y: 526, distance: 477.8
click at [505, 567] on ul "Dr Amit Kakar , Head of Asia, Novo Holdings Asia Billy Cho , Senior Managing Di…" at bounding box center [264, 690] width 483 height 246
copy ul "Dr Amit Kakar , Head of Asia, Novo Holdings Asia Billy Cho , Senior Managing Di…"
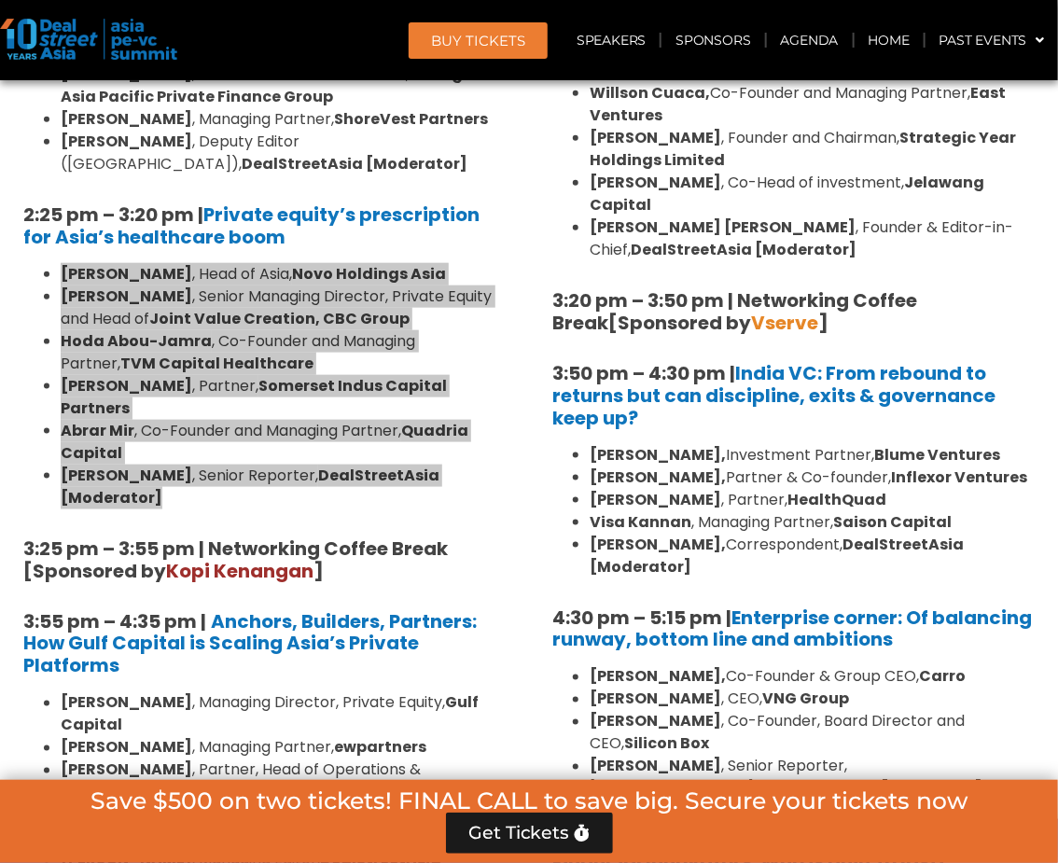
scroll to position [2940, 0]
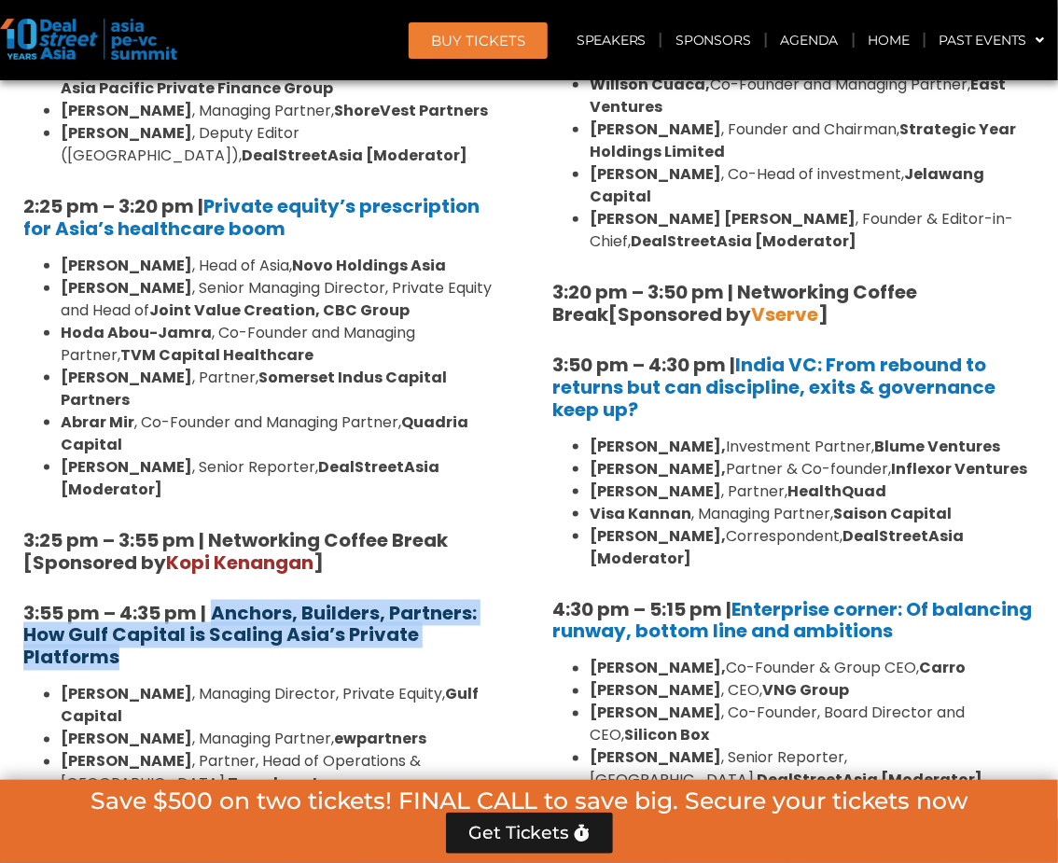
drag, startPoint x: 147, startPoint y: 385, endPoint x: 217, endPoint y: 347, distance: 79.3
click at [217, 602] on h5 "3:55 pm – 4:35 pm | Anchors, Builders, Partners: How Gulf Capital is Scaling As…" at bounding box center [264, 635] width 483 height 67
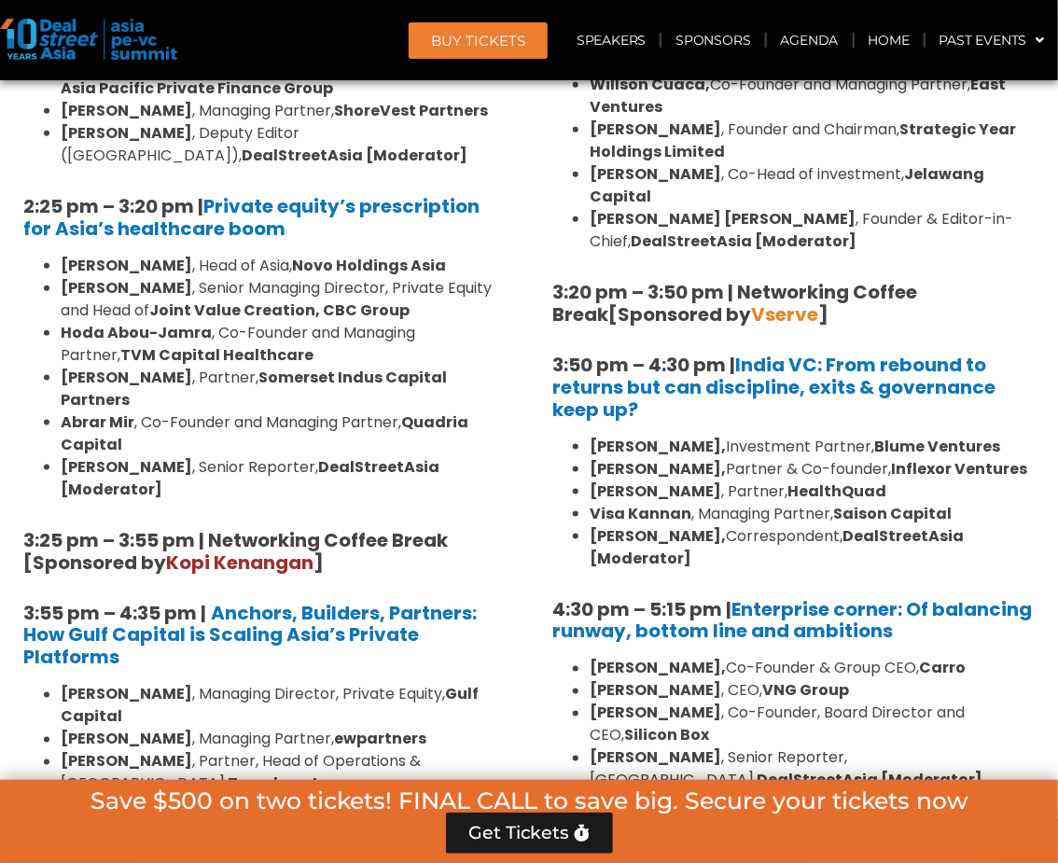
click at [156, 751] on strong "[PERSON_NAME]" at bounding box center [127, 761] width 132 height 21
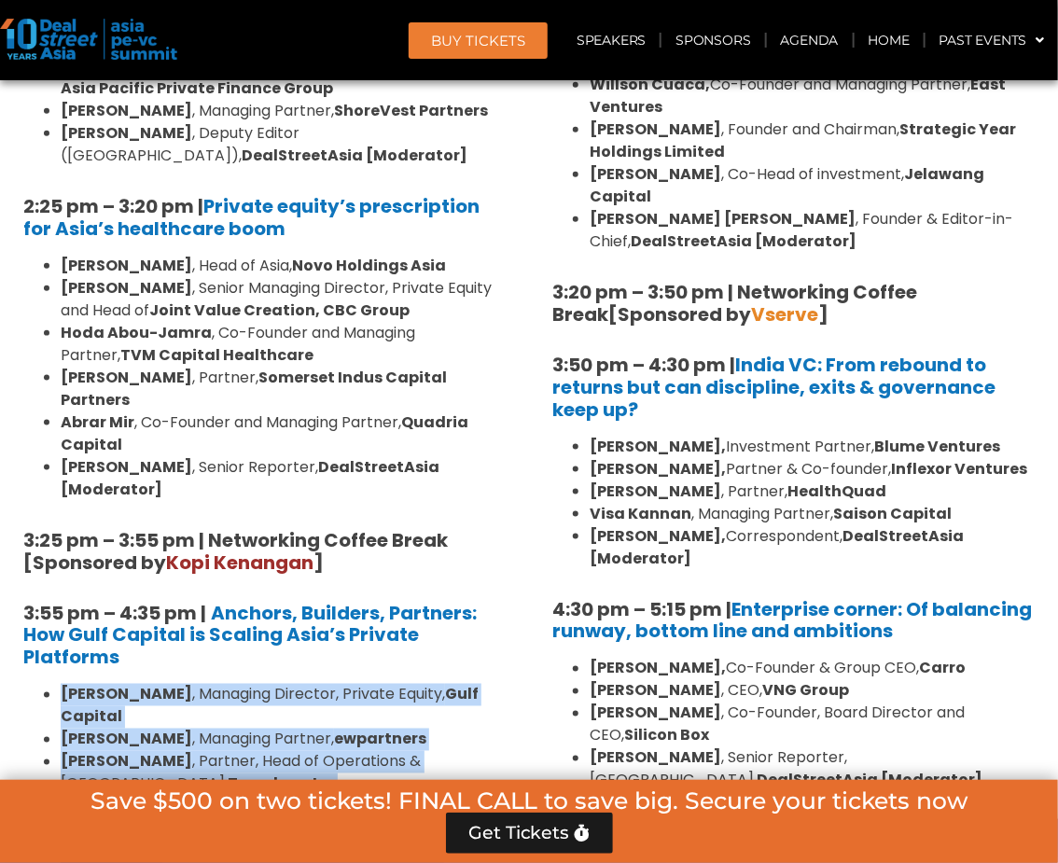
drag, startPoint x: 61, startPoint y: 424, endPoint x: 527, endPoint y: 551, distance: 483.6
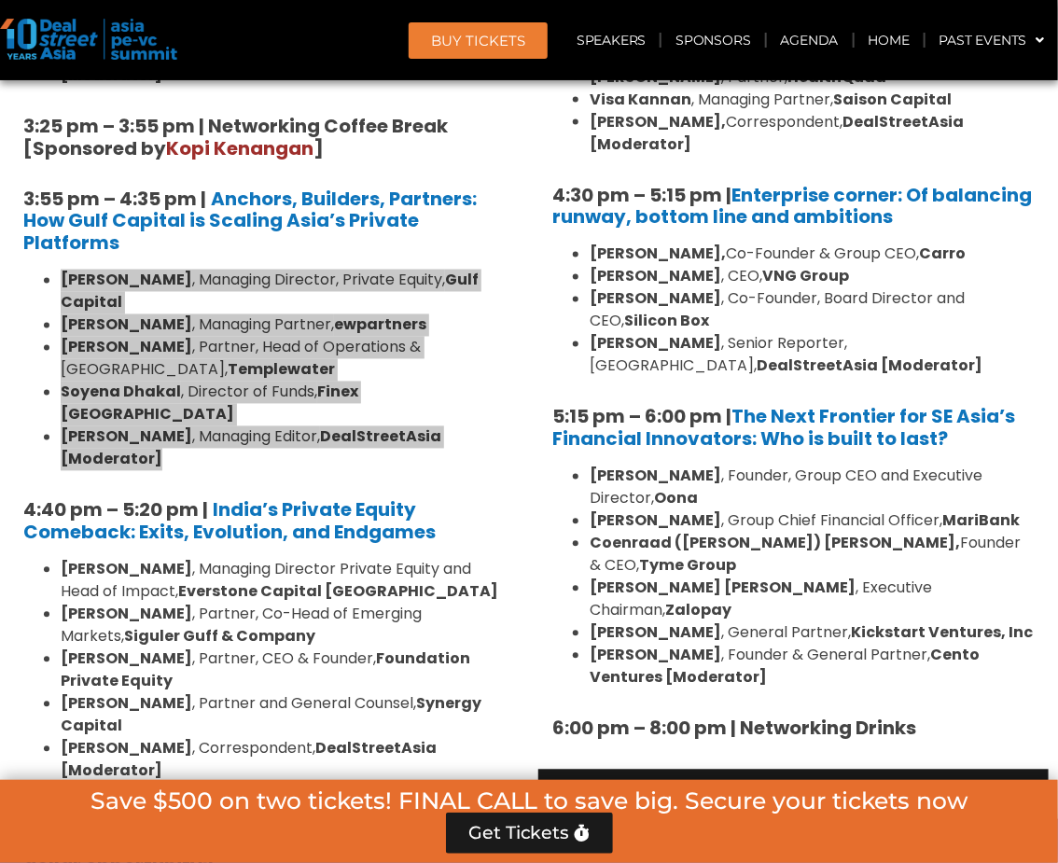
scroll to position [3458, 0]
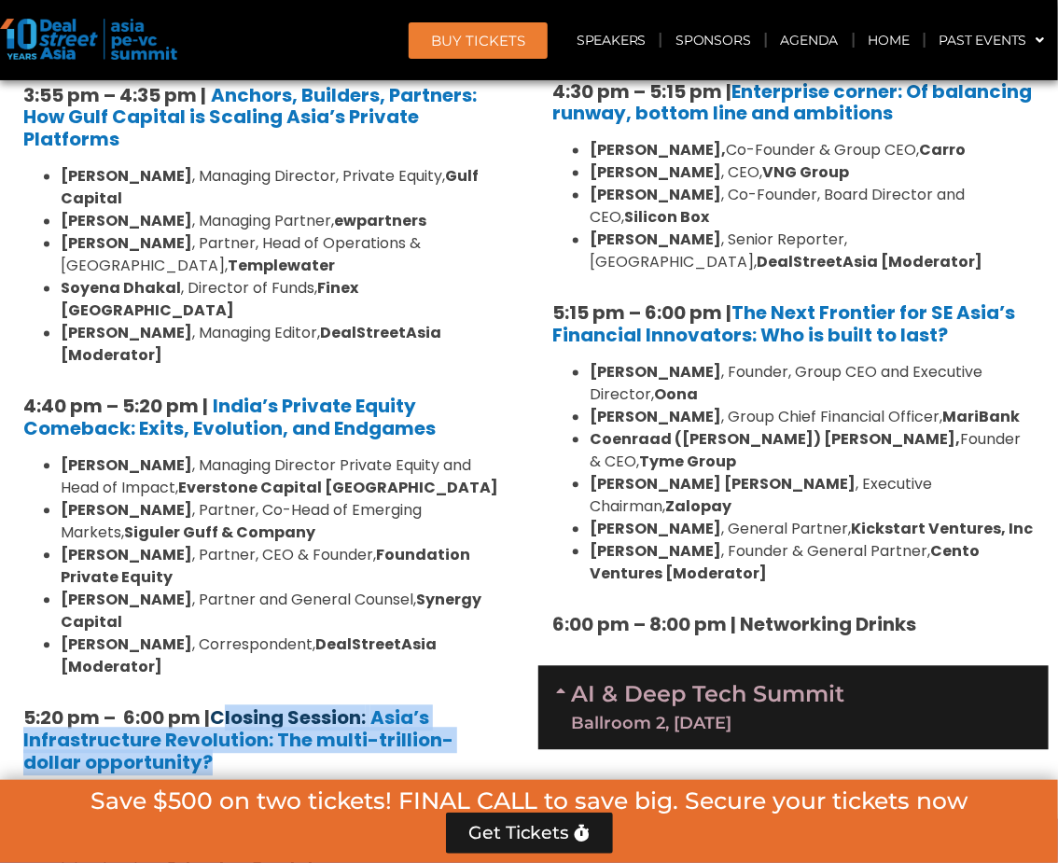
drag, startPoint x: 162, startPoint y: 455, endPoint x: 218, endPoint y: 407, distance: 74.1
click at [218, 707] on h5 "5:20 pm – 6:00 pm | Closing Session: Asia’s Infrastructure Revolution: The mult…" at bounding box center [264, 740] width 483 height 67
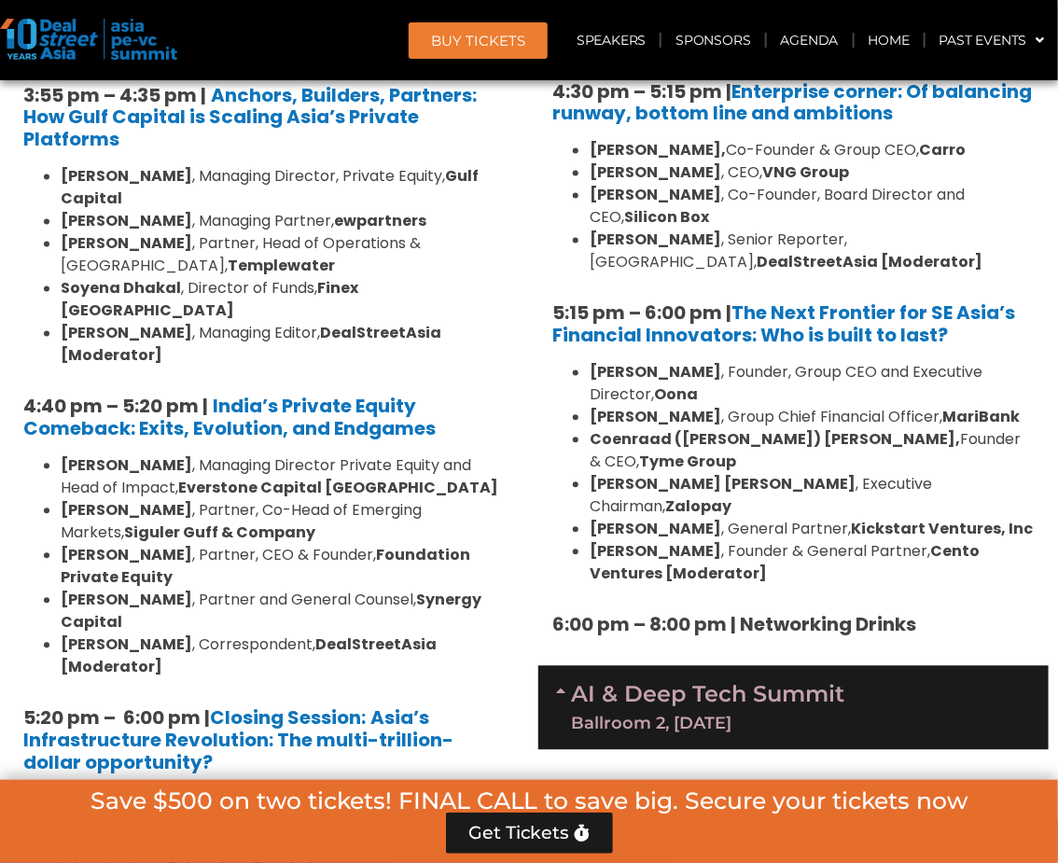
drag, startPoint x: 170, startPoint y: 619, endPoint x: 58, endPoint y: 483, distance: 175.7
click at [58, 790] on ul "Niels Christian Holst , Partner, Copenhagen Infrastructure Partners Yuyu Peng ,…" at bounding box center [264, 868] width 483 height 157
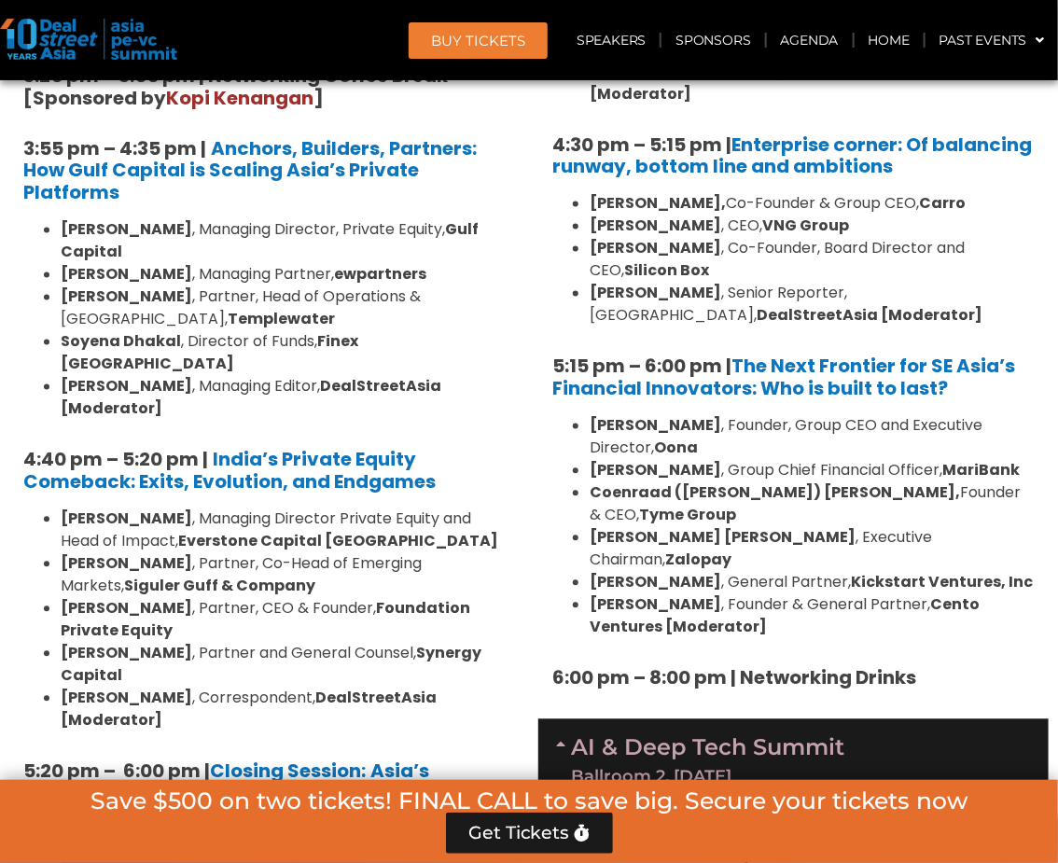
scroll to position [3354, 0]
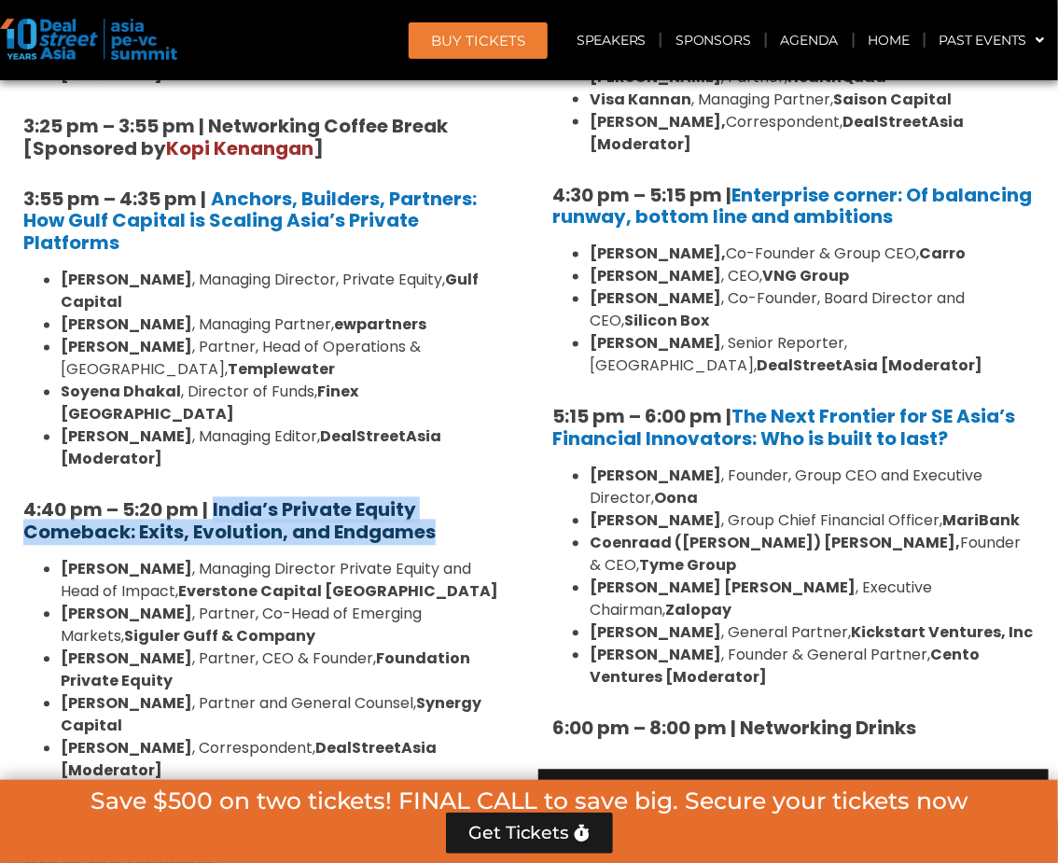
drag, startPoint x: 443, startPoint y: 219, endPoint x: 215, endPoint y: 206, distance: 229.0
click at [215, 499] on h5 "4:40 pm – 5:20 pm | India’s Private Equity Comeback: Exits, Evolution, and Endg…" at bounding box center [264, 521] width 483 height 45
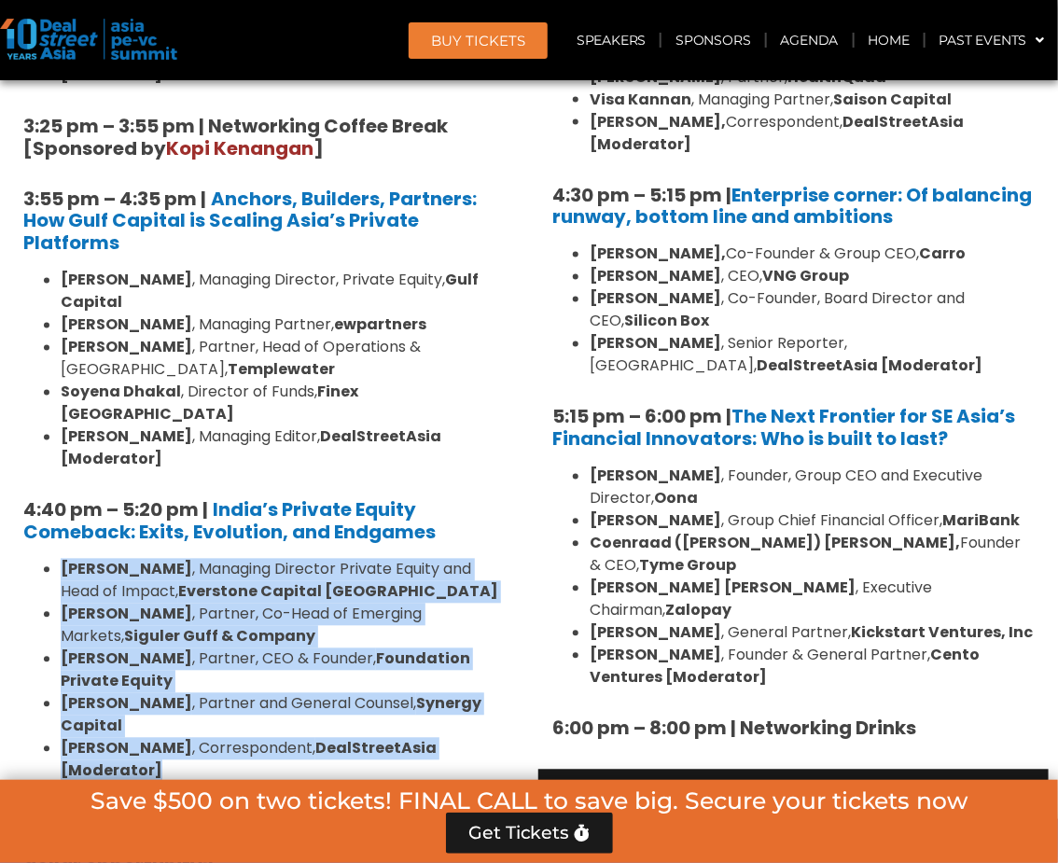
drag, startPoint x: 180, startPoint y: 461, endPoint x: 60, endPoint y: 261, distance: 233.2
click at [60, 559] on ul "Roshini Bakshi , Managing Director Private Equity and Head of Impact, Everstone…" at bounding box center [264, 671] width 483 height 224
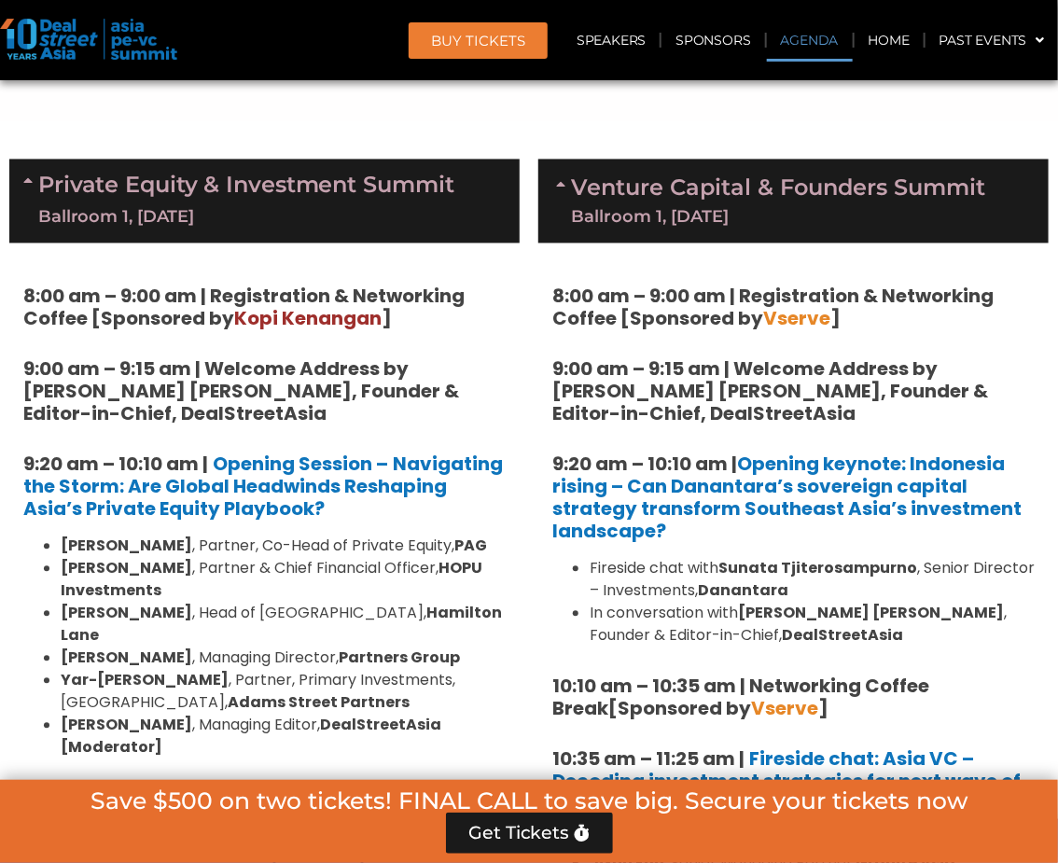
scroll to position [1073, 0]
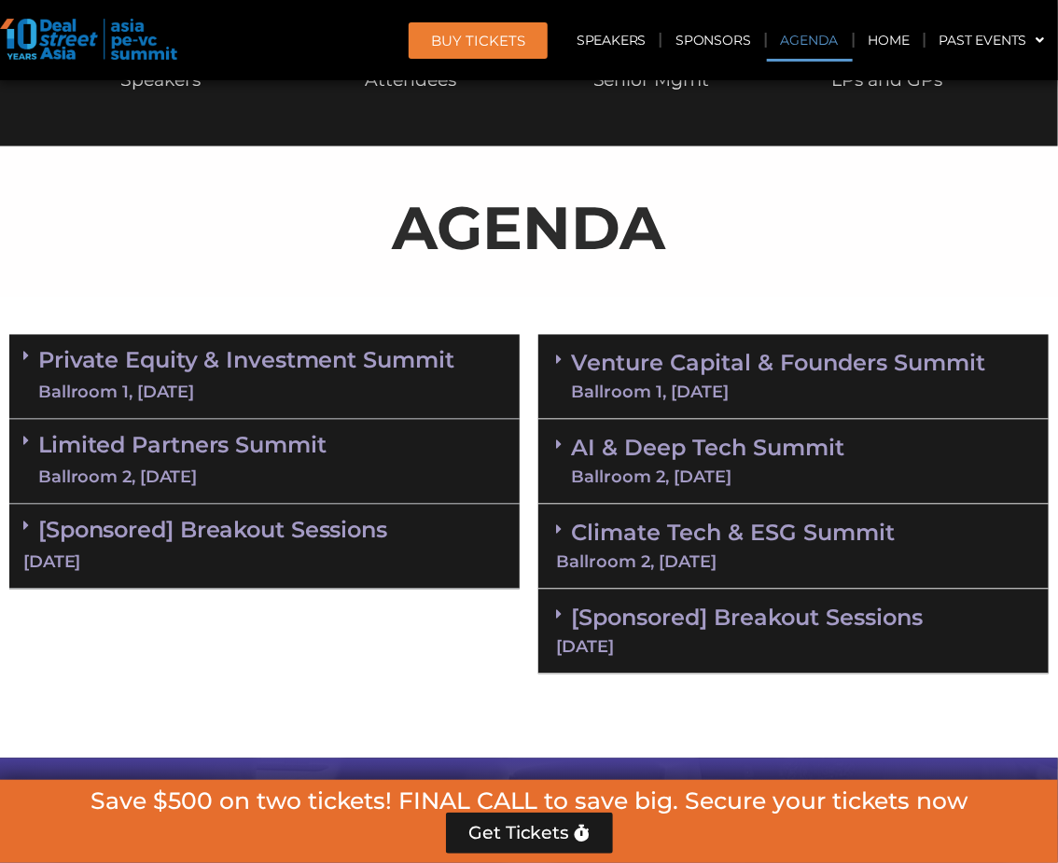
scroll to position [1141, 0]
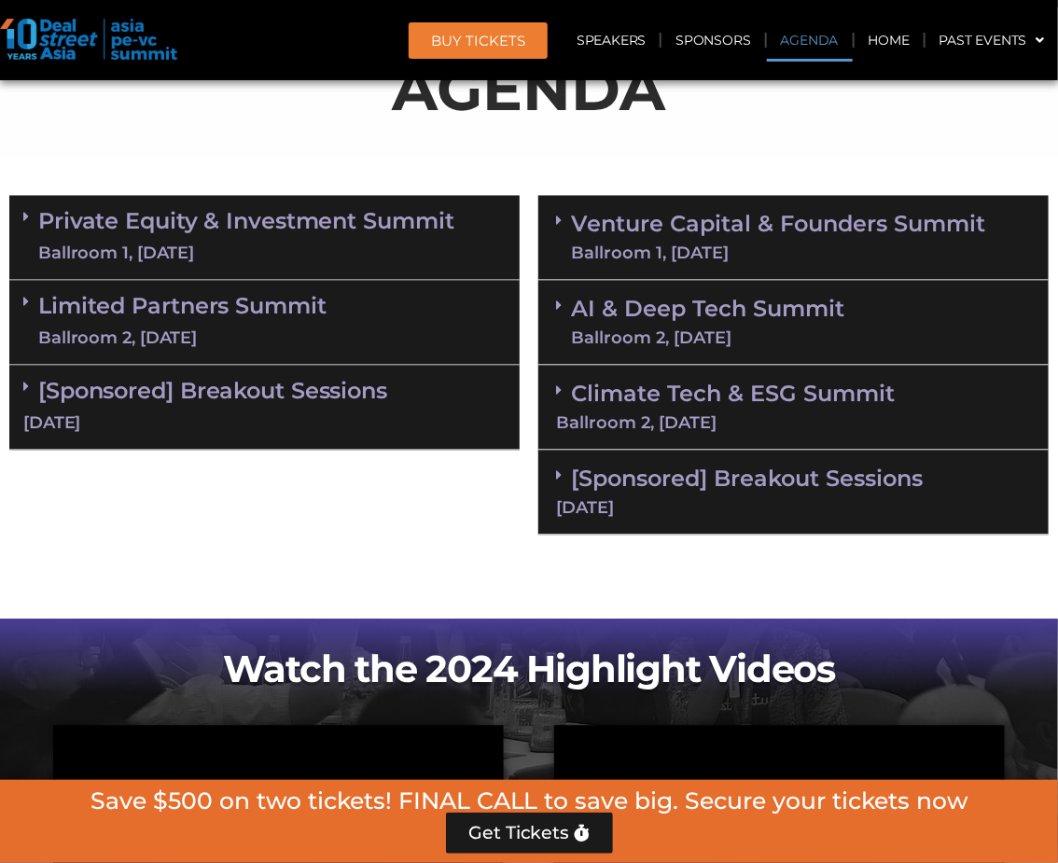
click at [24, 212] on icon at bounding box center [26, 217] width 6 height 15
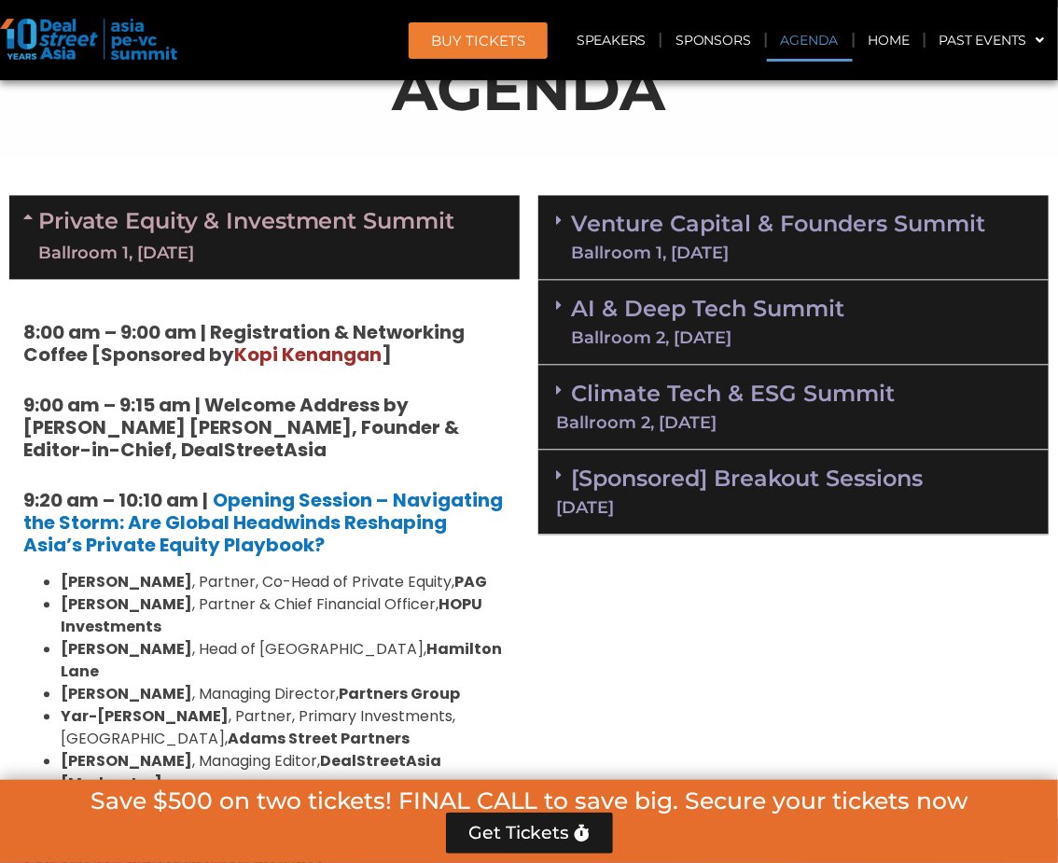
click at [556, 220] on icon at bounding box center [559, 221] width 6 height 15
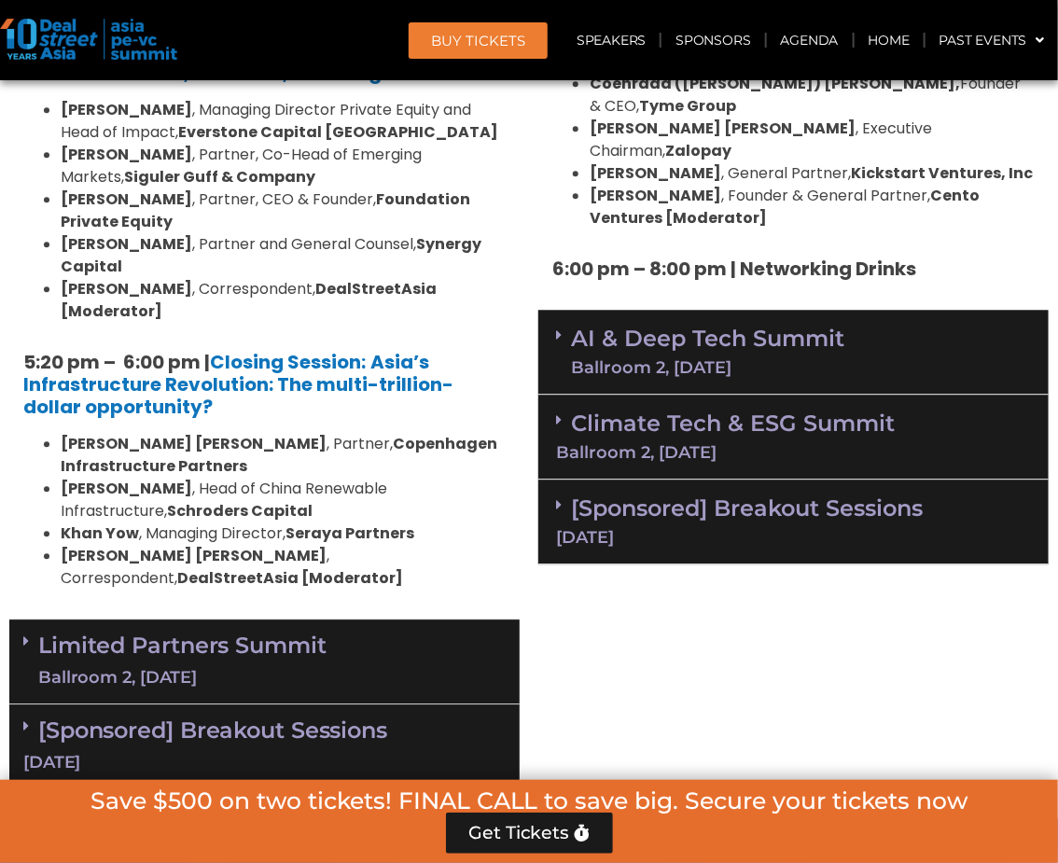
scroll to position [3837, 0]
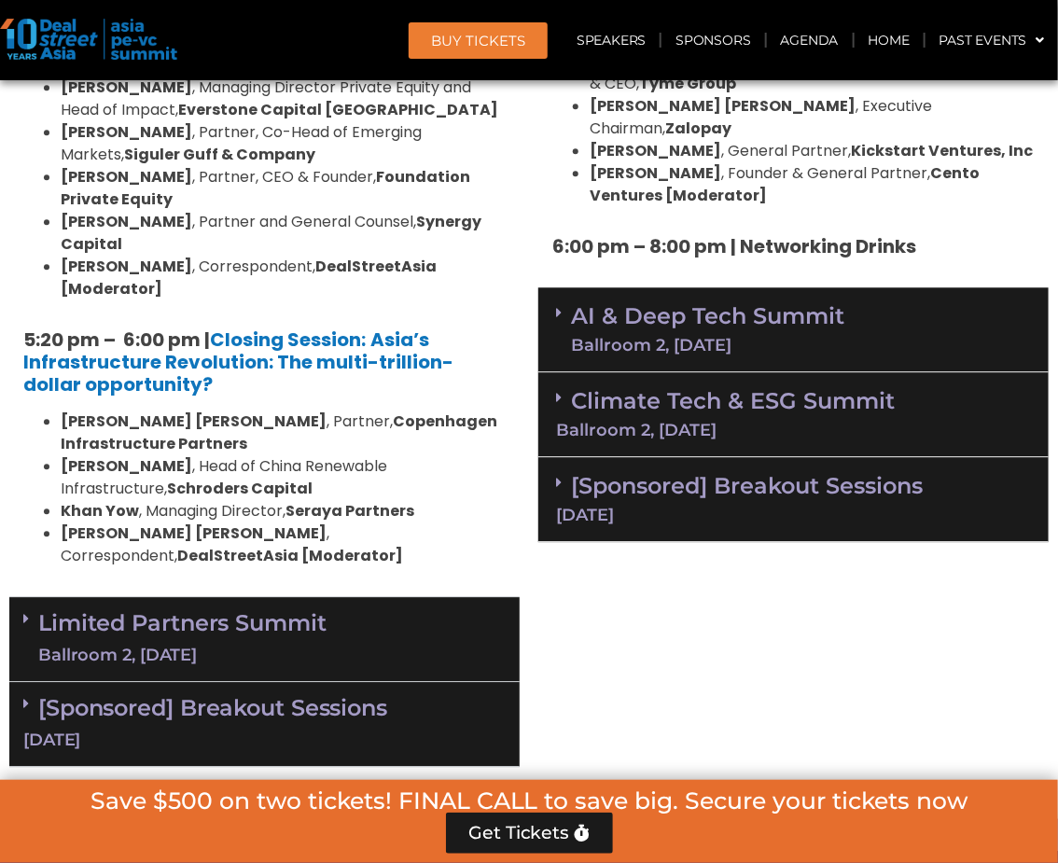
click at [558, 305] on icon at bounding box center [559, 312] width 6 height 15
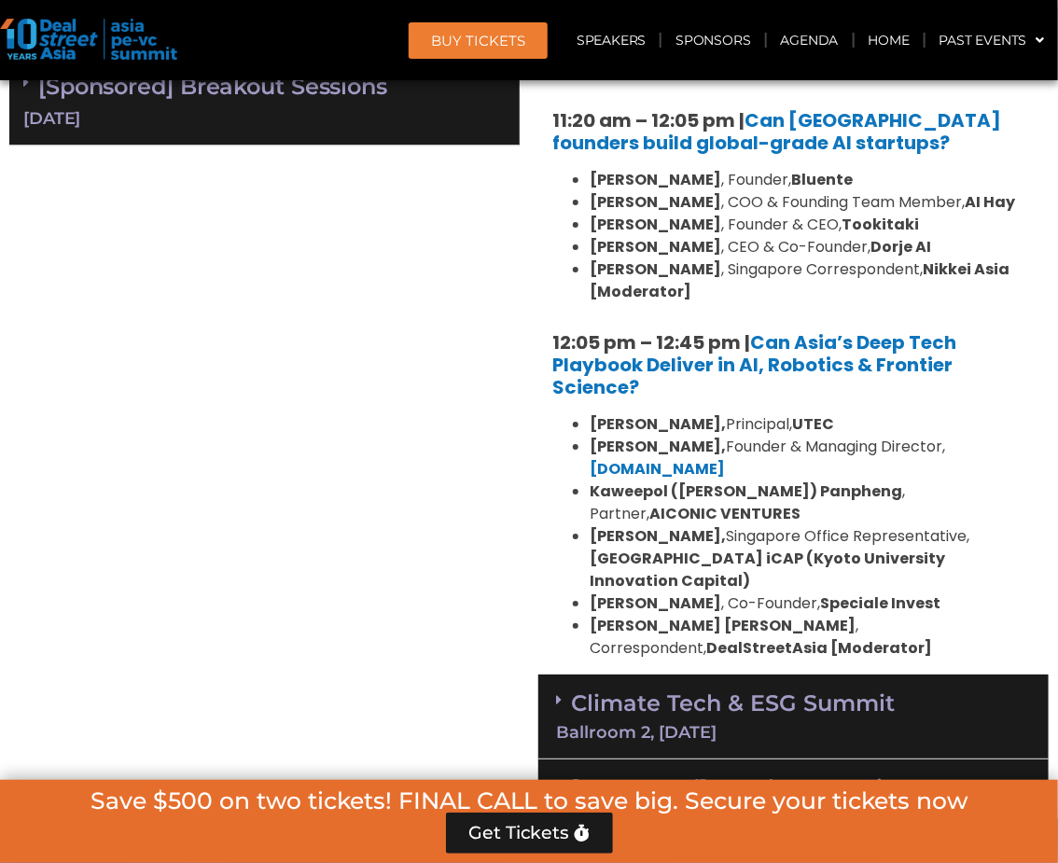
scroll to position [4667, 0]
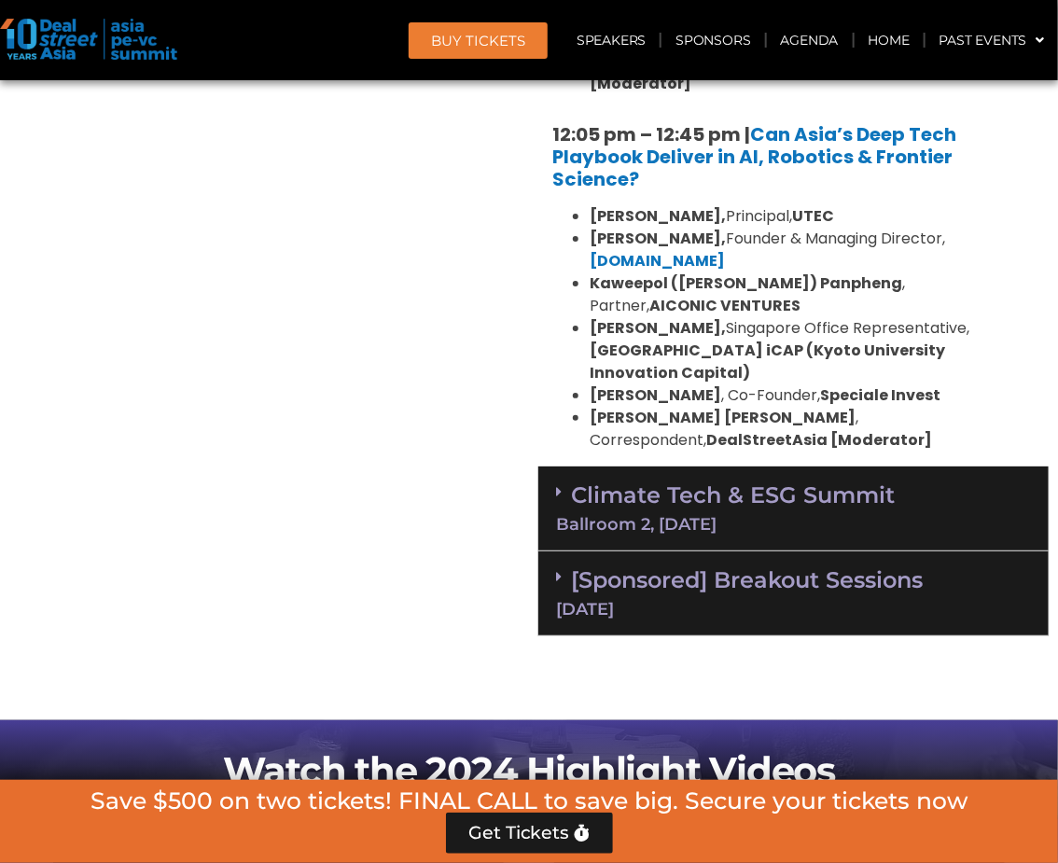
click at [556, 484] on icon at bounding box center [559, 491] width 6 height 15
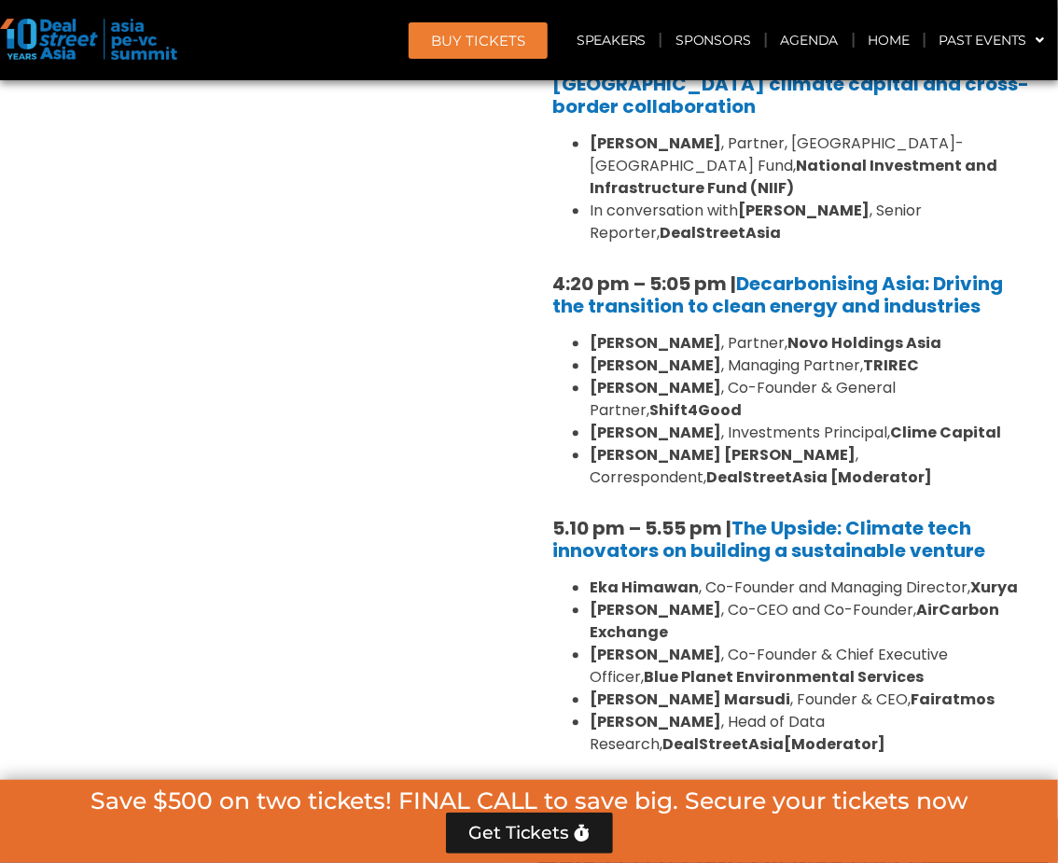
scroll to position [6118, 0]
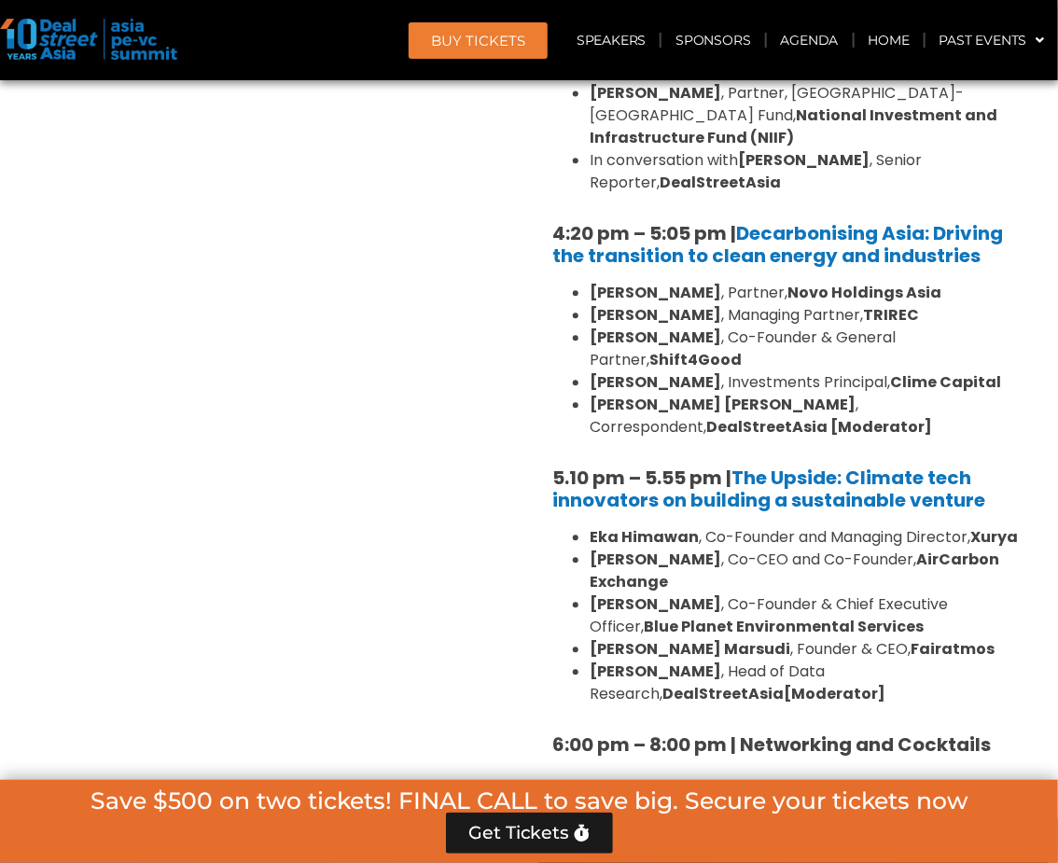
click at [557, 804] on icon at bounding box center [559, 811] width 6 height 15
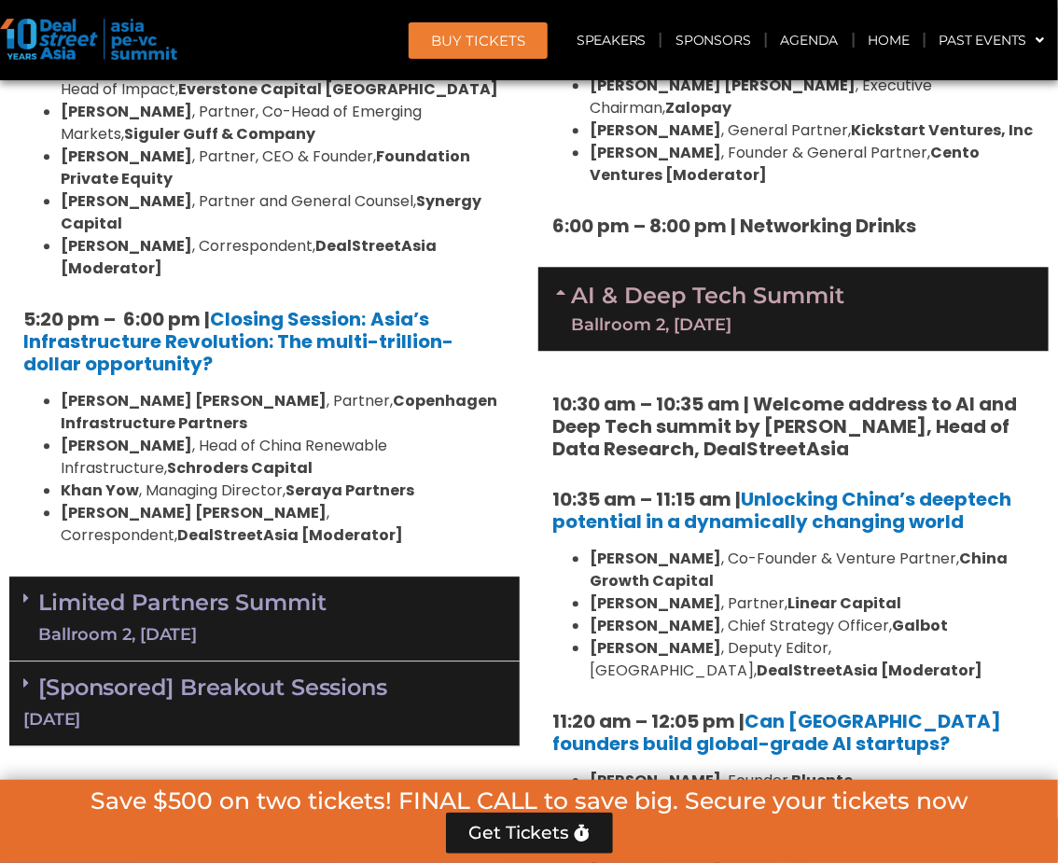
scroll to position [3837, 0]
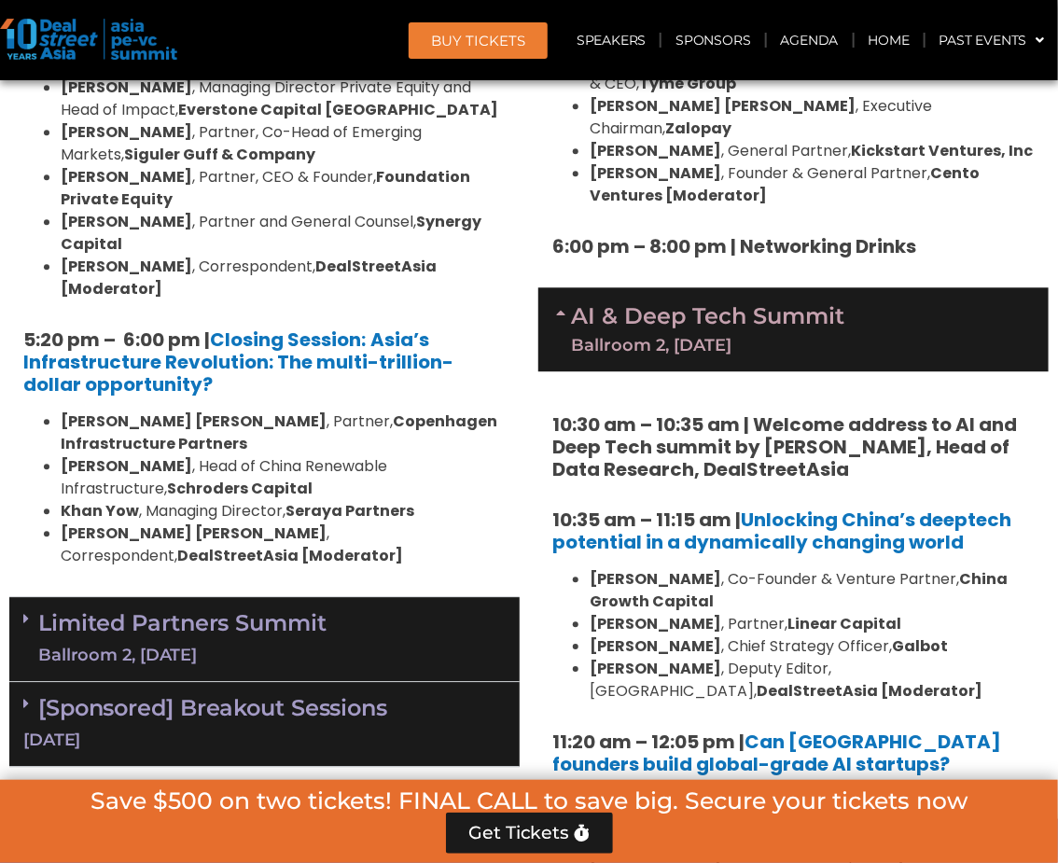
click at [23, 611] on icon at bounding box center [26, 618] width 6 height 15
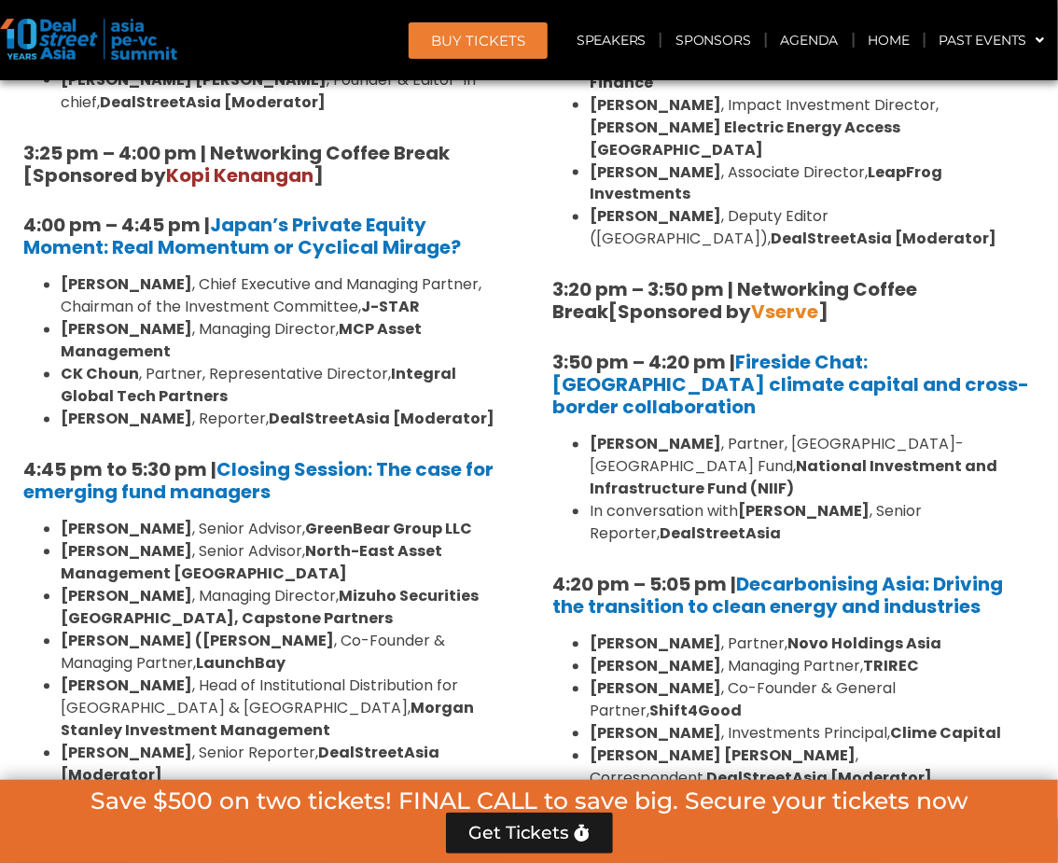
scroll to position [6015, 0]
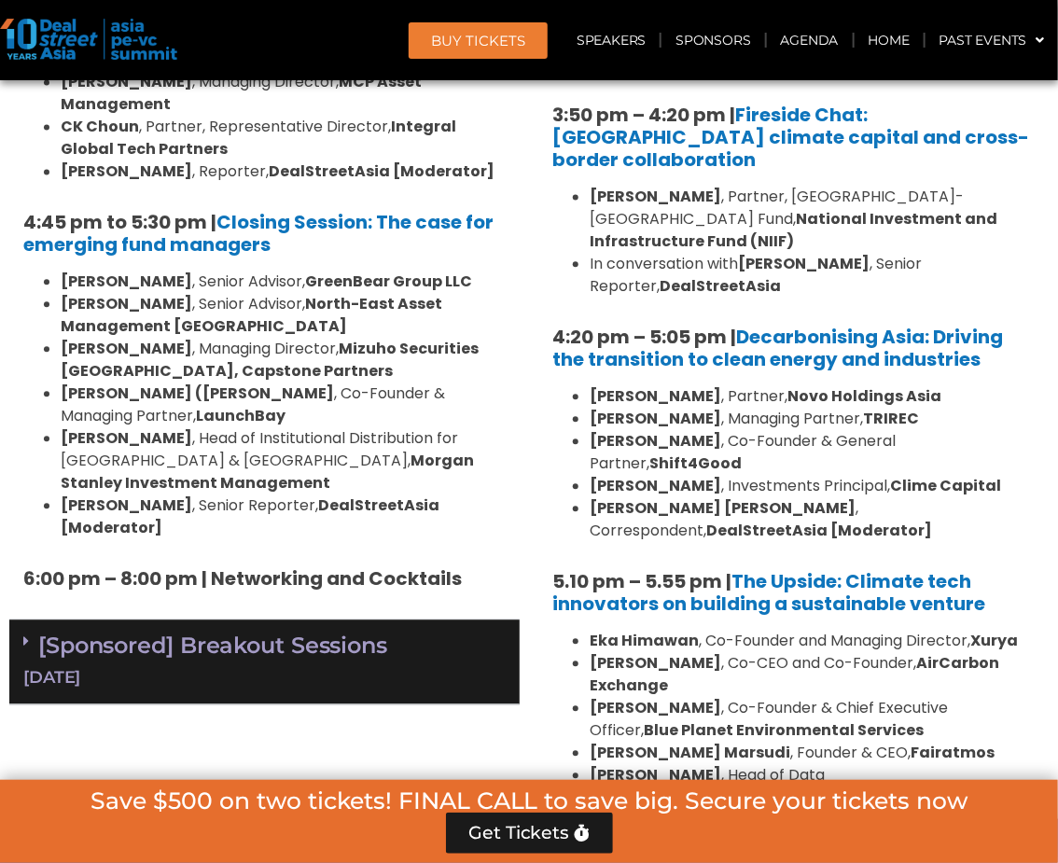
click at [25, 634] on icon at bounding box center [26, 641] width 6 height 15
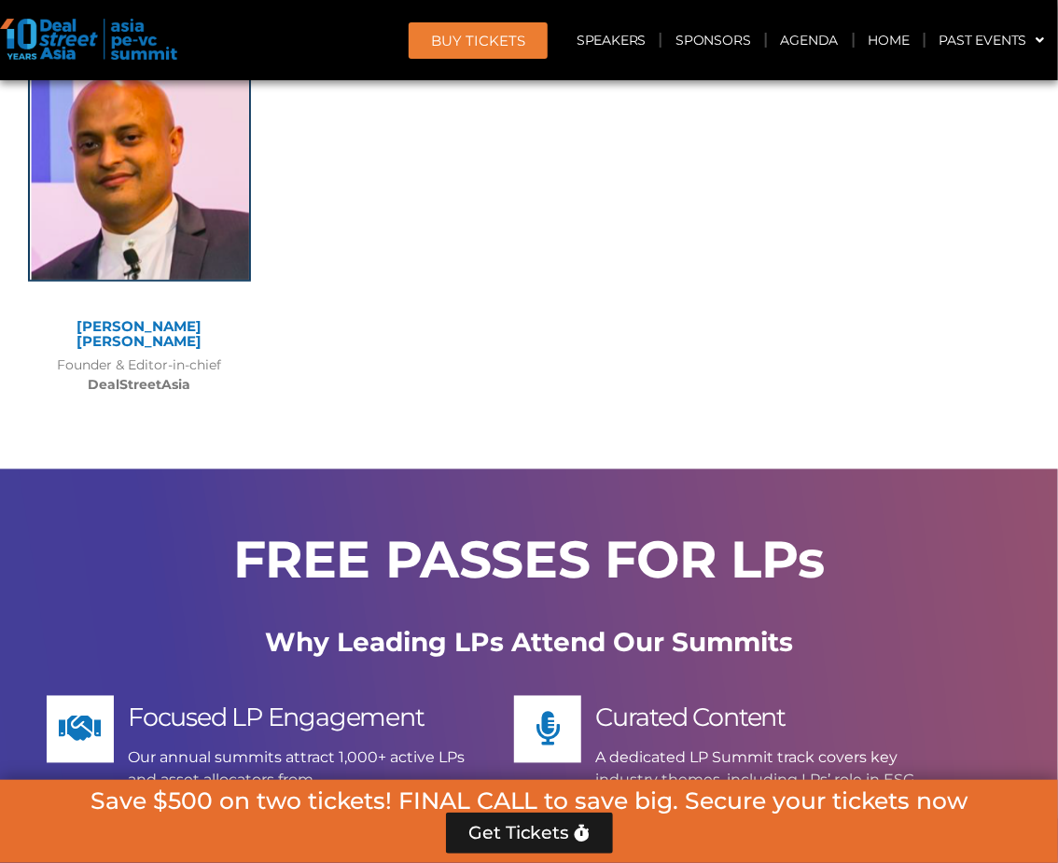
scroll to position [22844, 0]
